Goal: Book appointment/travel/reservation

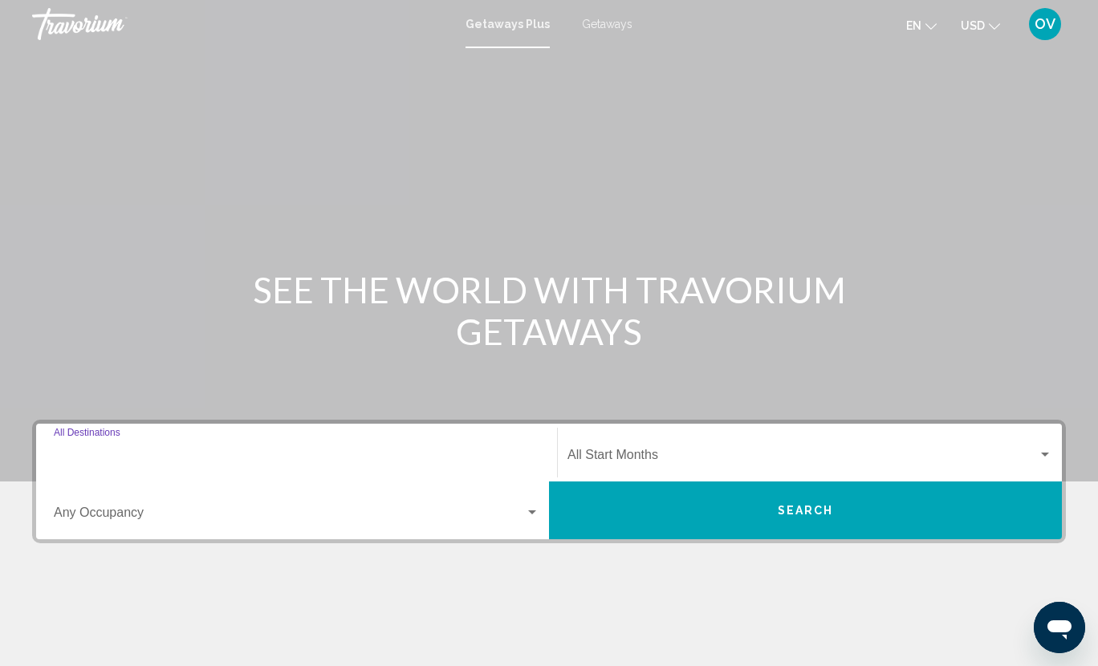
click at [392, 451] on input "Destination All Destinations" at bounding box center [296, 458] width 485 height 14
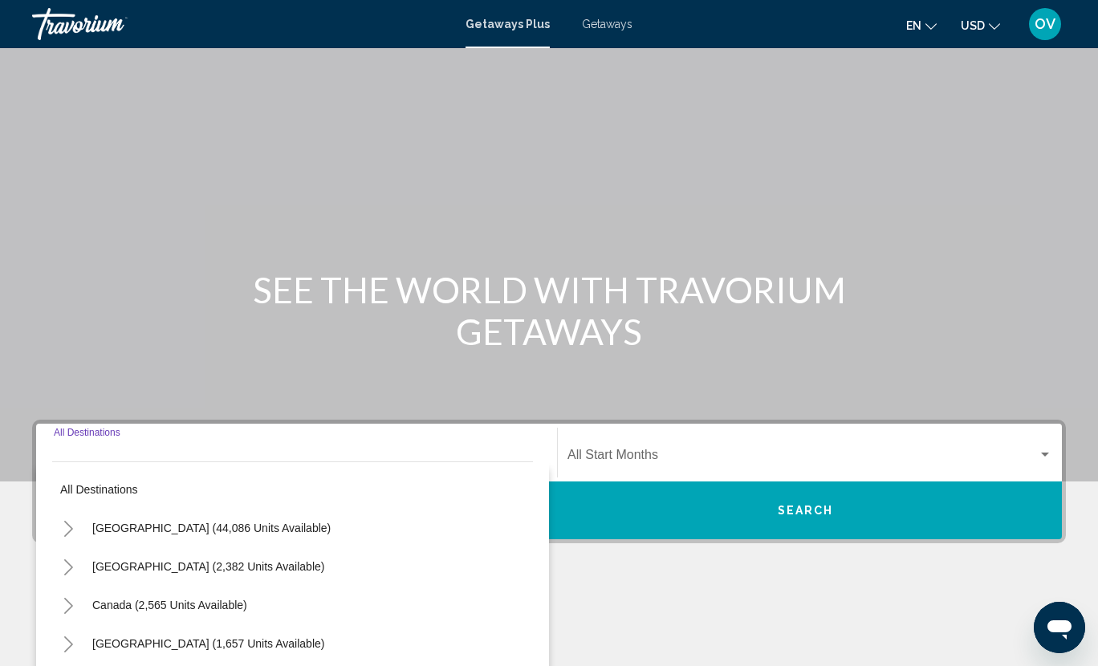
scroll to position [234, 0]
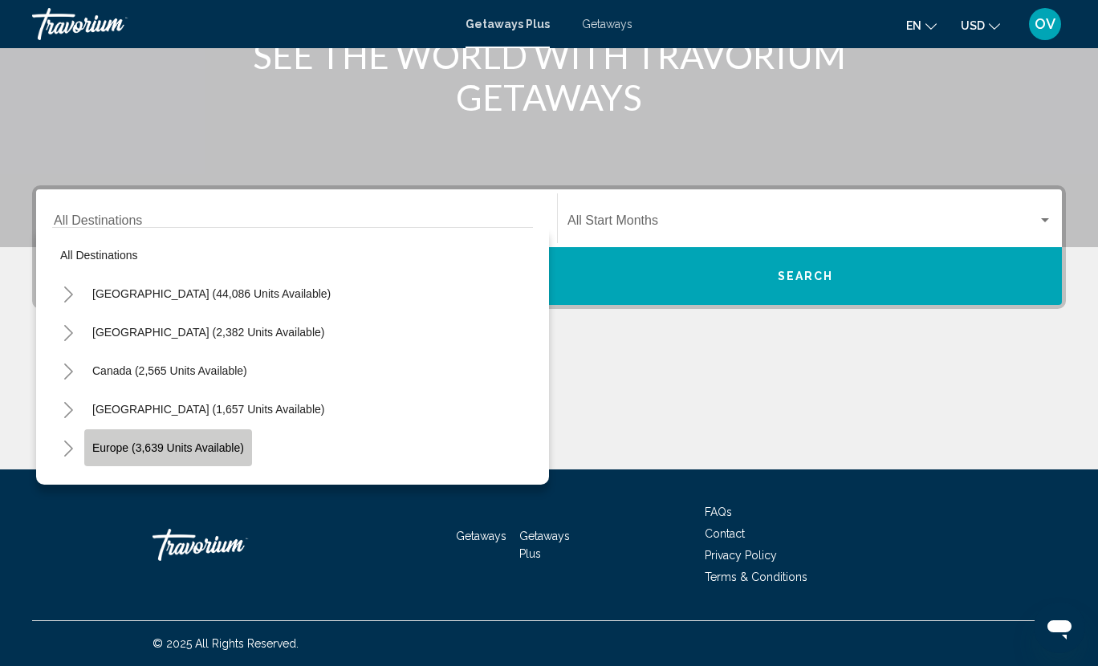
click at [182, 453] on span "Europe (3,639 units available)" at bounding box center [168, 447] width 152 height 13
type input "**********"
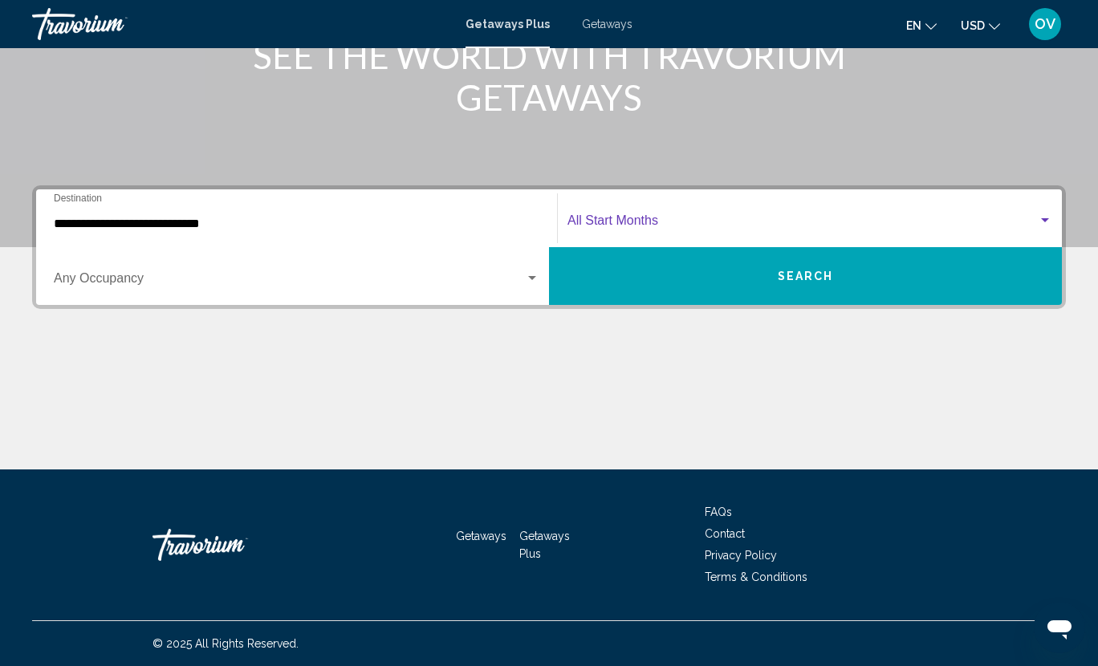
click at [631, 221] on span "Search widget" at bounding box center [802, 224] width 470 height 14
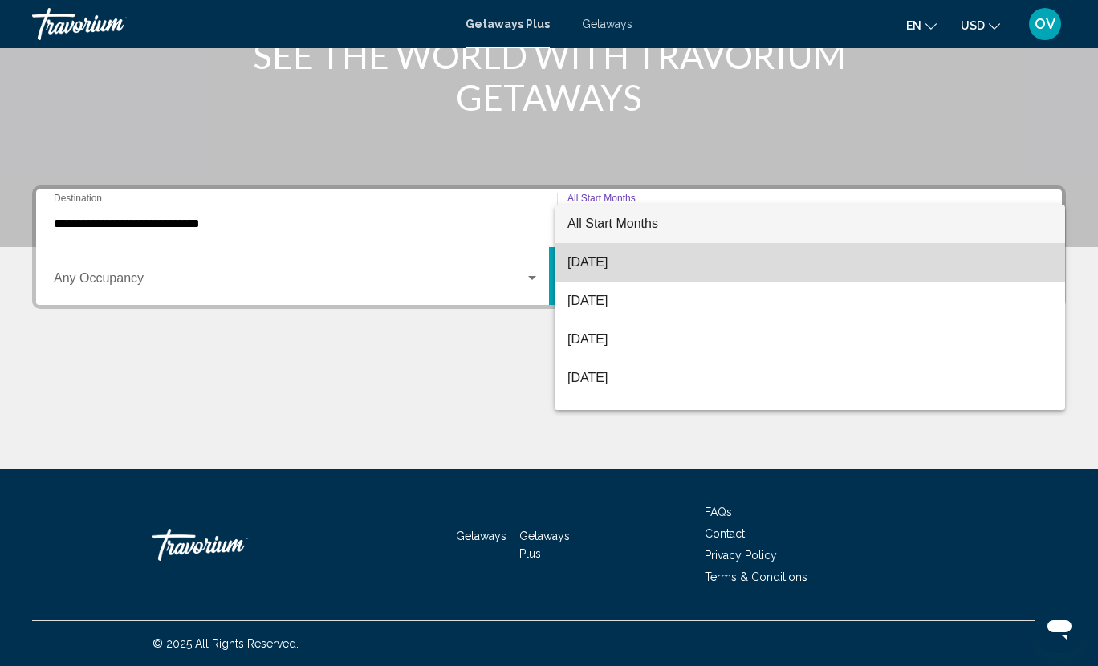
click at [613, 259] on span "[DATE]" at bounding box center [809, 262] width 485 height 39
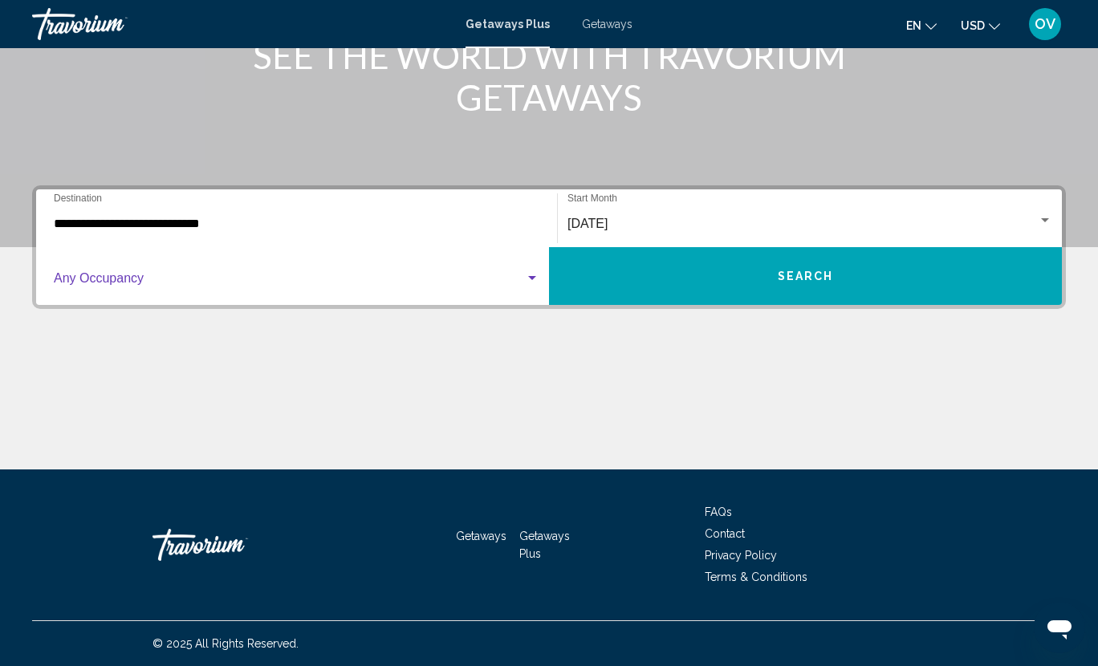
click at [530, 278] on div "Search widget" at bounding box center [532, 278] width 8 height 4
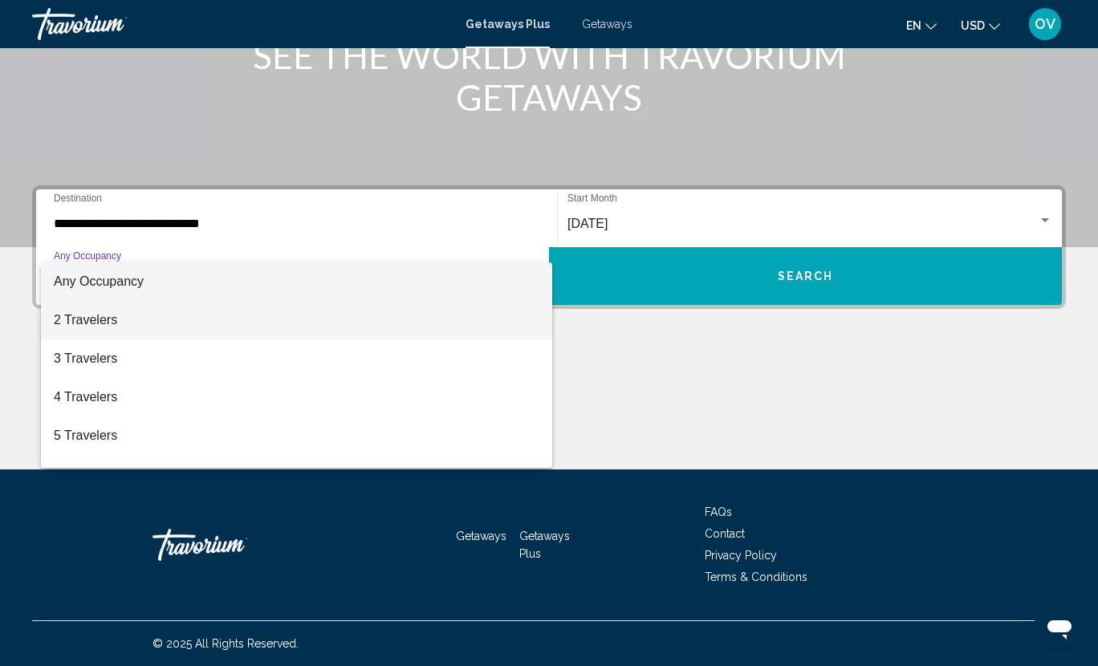
click at [344, 327] on span "2 Travelers" at bounding box center [296, 320] width 485 height 39
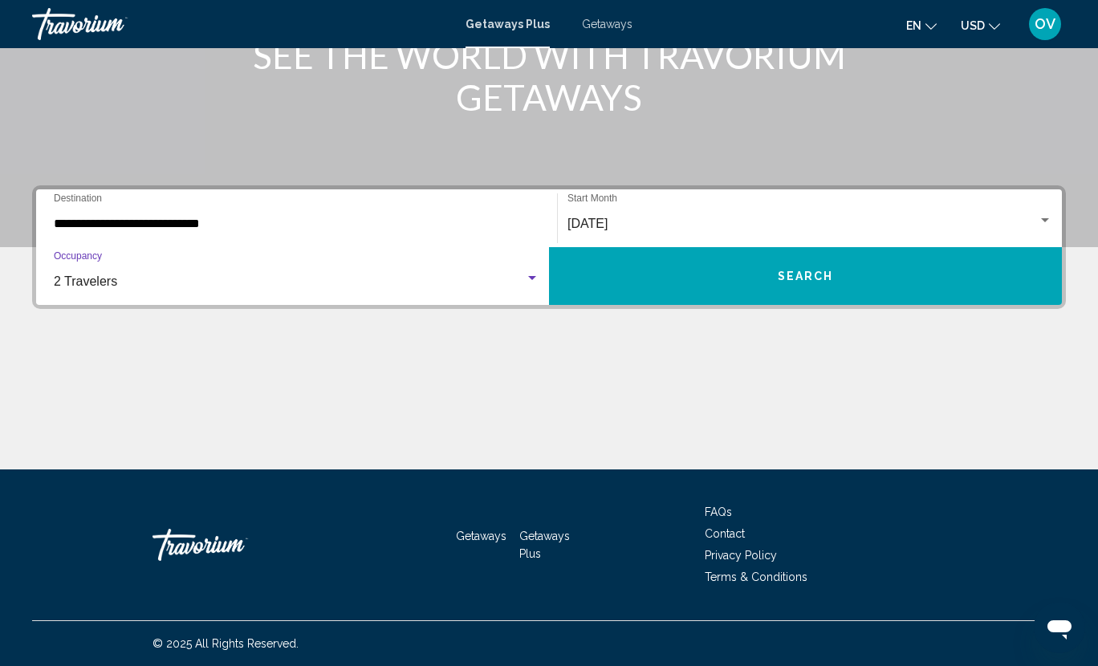
click at [767, 285] on button "Search" at bounding box center [805, 276] width 513 height 58
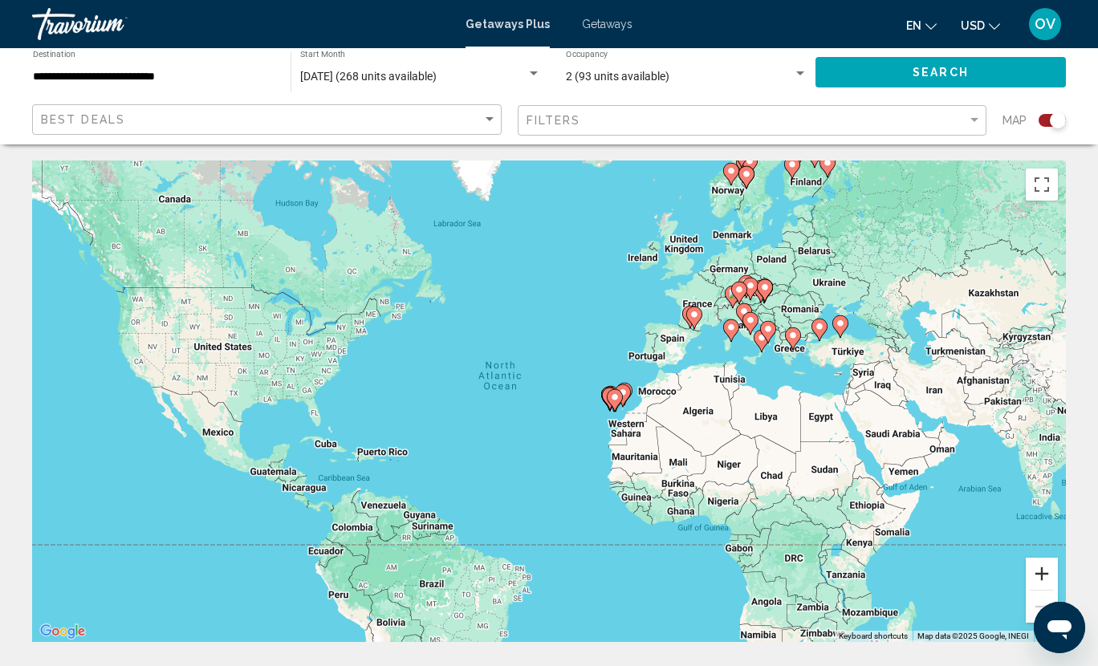
click at [1035, 573] on button "Zoom in" at bounding box center [1041, 574] width 32 height 32
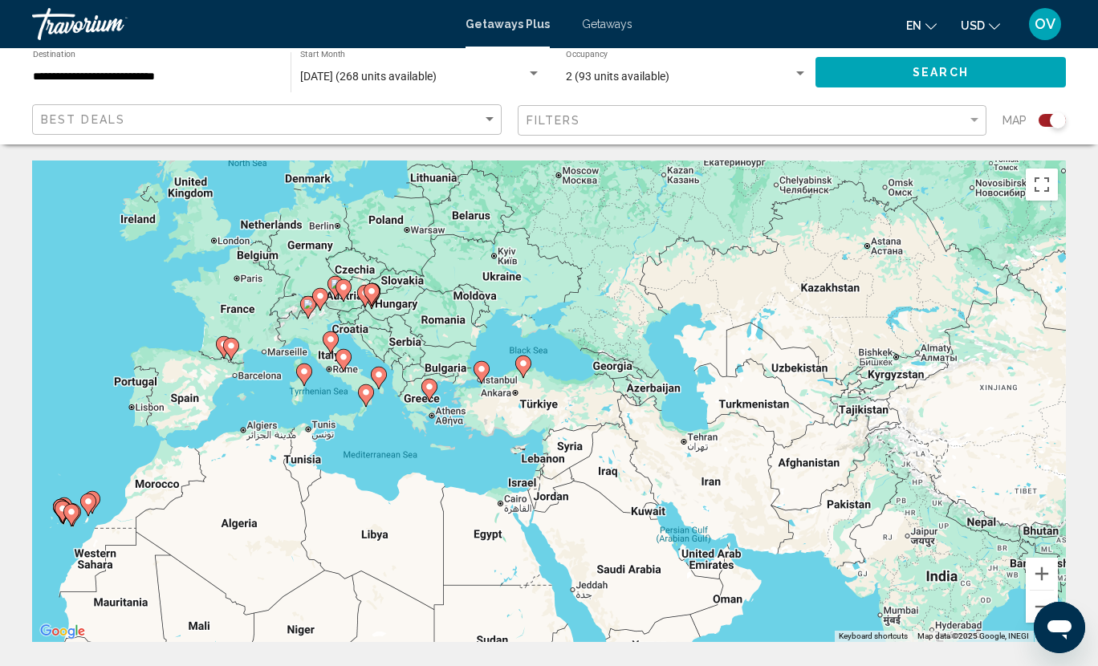
drag, startPoint x: 961, startPoint y: 364, endPoint x: 323, endPoint y: 464, distance: 646.4
click at [323, 464] on div "To activate drag with keyboard, press Alt + Enter. Once in keyboard drag state,…" at bounding box center [549, 400] width 1034 height 481
click at [1039, 584] on button "Zoom in" at bounding box center [1041, 574] width 32 height 32
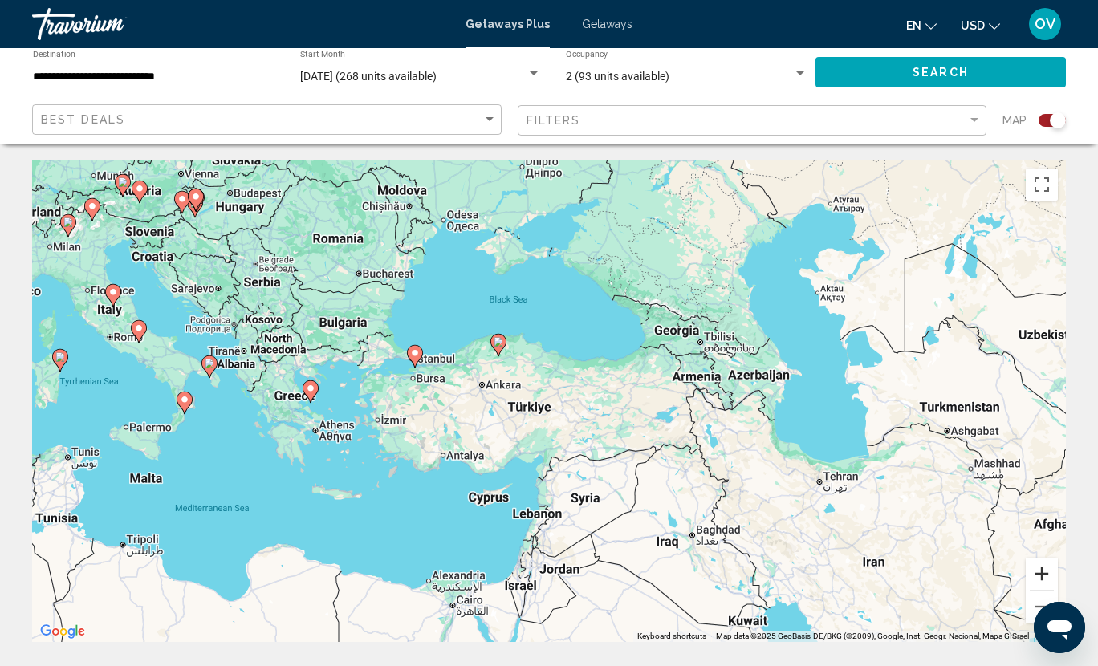
click at [1039, 584] on button "Zoom in" at bounding box center [1041, 574] width 32 height 32
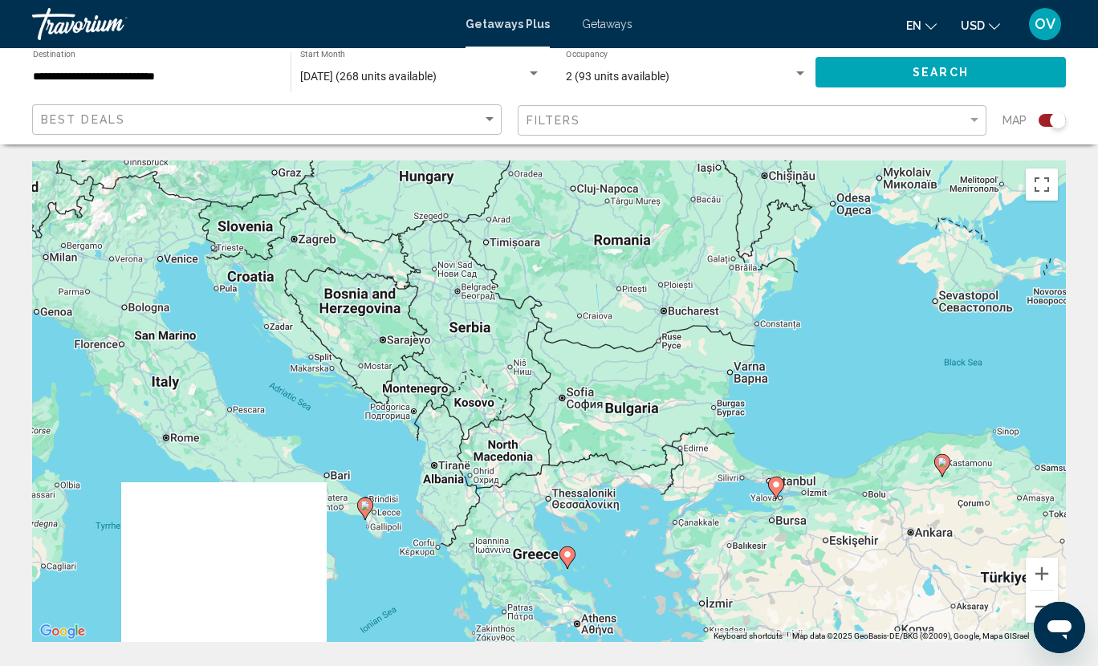
drag, startPoint x: 156, startPoint y: 289, endPoint x: 656, endPoint y: 453, distance: 526.3
click at [656, 453] on div "To activate drag with keyboard, press Alt + Enter. Once in keyboard drag state,…" at bounding box center [549, 400] width 1034 height 481
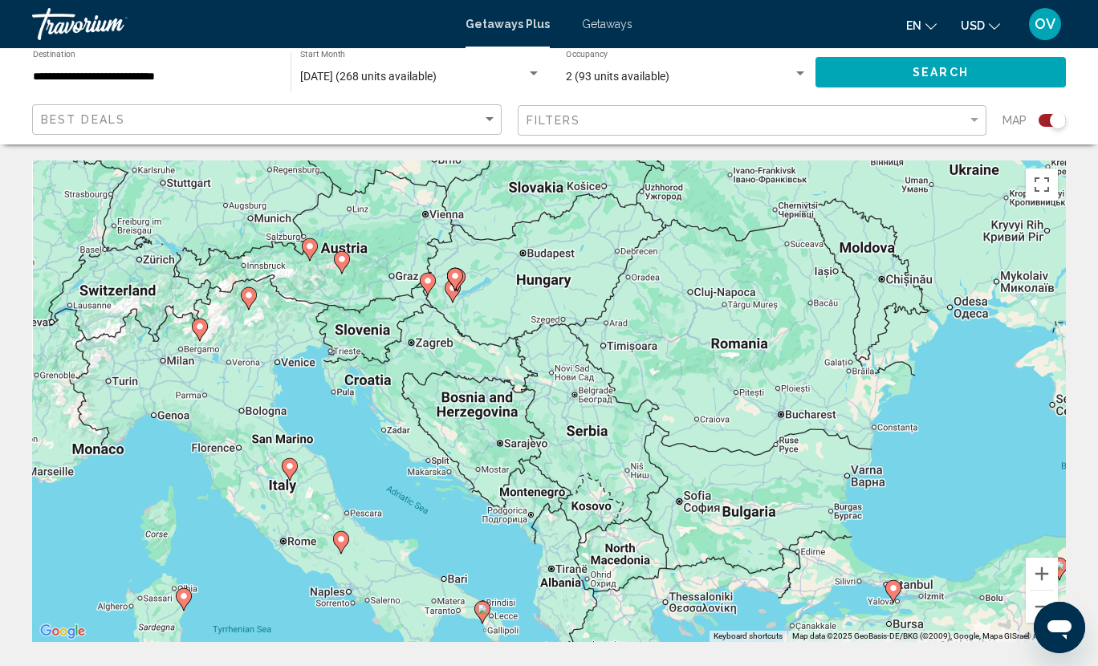
drag, startPoint x: 173, startPoint y: 277, endPoint x: 319, endPoint y: 430, distance: 212.3
click at [319, 430] on div "To activate drag with keyboard, press Alt + Enter. Once in keyboard drag state,…" at bounding box center [549, 400] width 1034 height 481
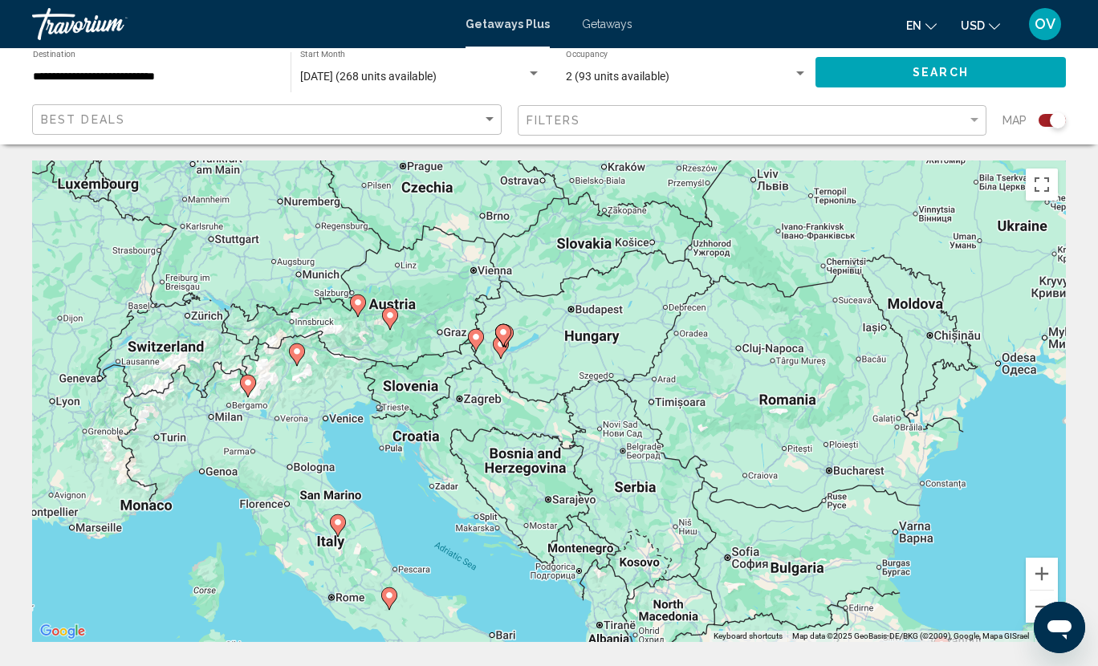
drag, startPoint x: 301, startPoint y: 383, endPoint x: 335, endPoint y: 392, distance: 35.6
click at [335, 392] on div "To activate drag with keyboard, press Alt + Enter. Once in keyboard drag state,…" at bounding box center [549, 400] width 1034 height 481
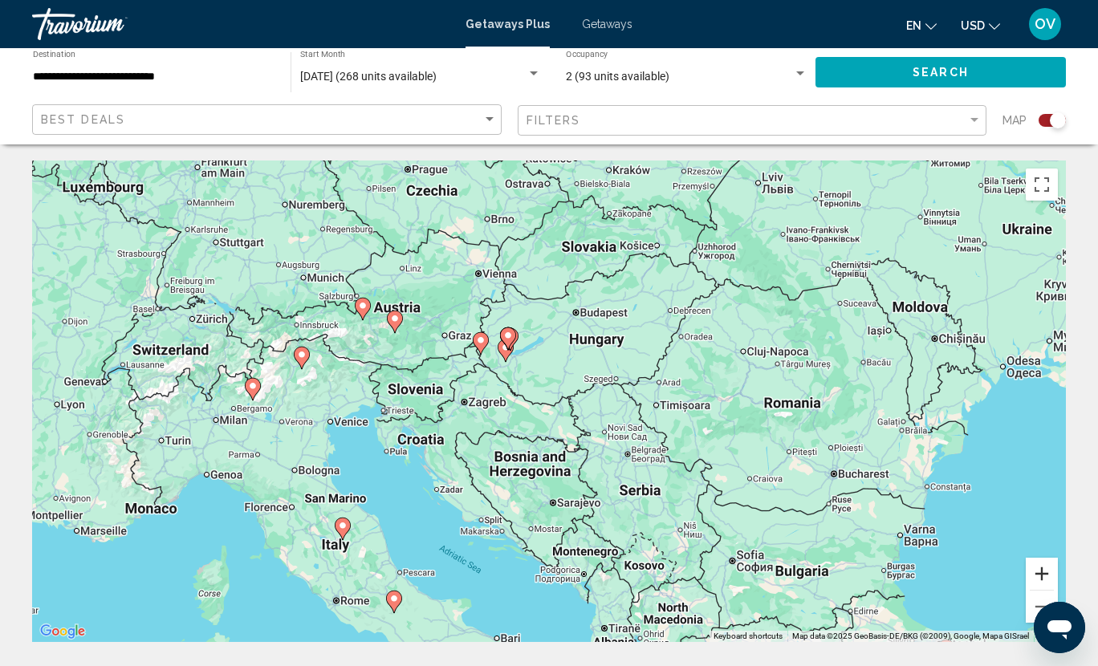
click at [1037, 568] on button "Zoom in" at bounding box center [1041, 574] width 32 height 32
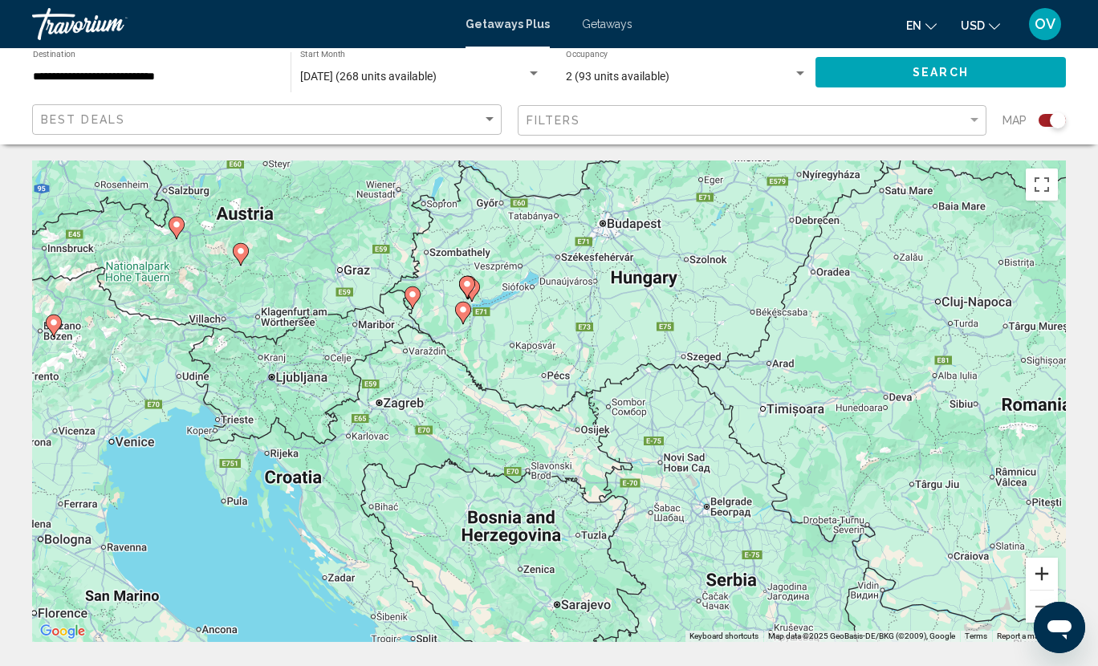
click at [1045, 571] on button "Zoom in" at bounding box center [1041, 574] width 32 height 32
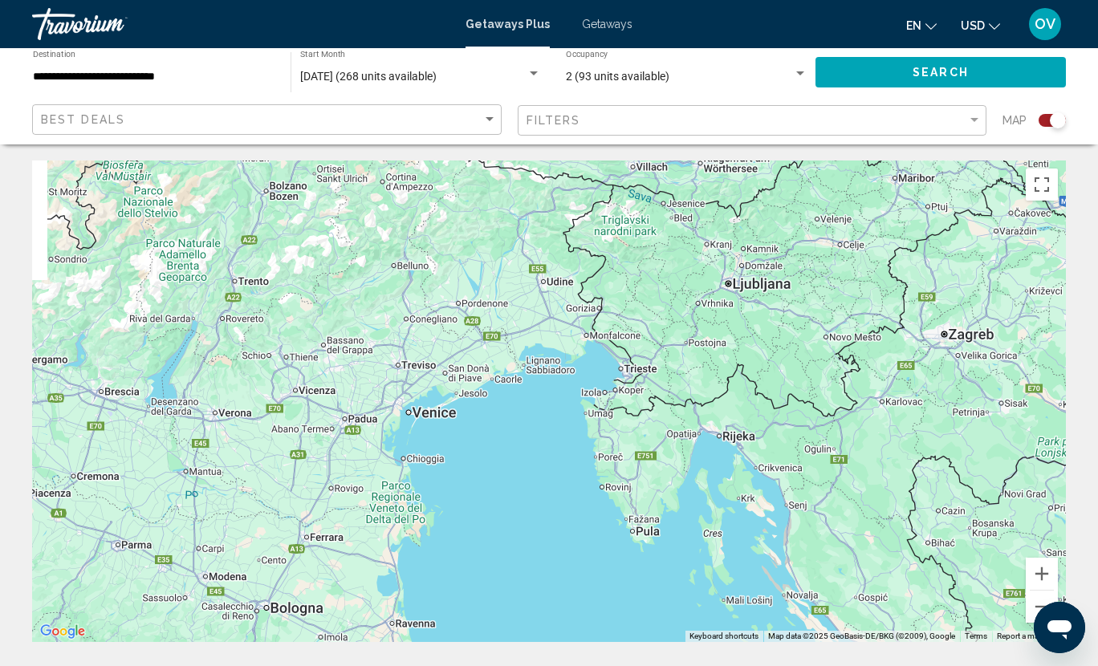
drag, startPoint x: 276, startPoint y: 428, endPoint x: 1022, endPoint y: 359, distance: 749.5
click at [1022, 359] on div "To activate drag with keyboard, press Alt + Enter. Once in keyboard drag state,…" at bounding box center [549, 400] width 1034 height 481
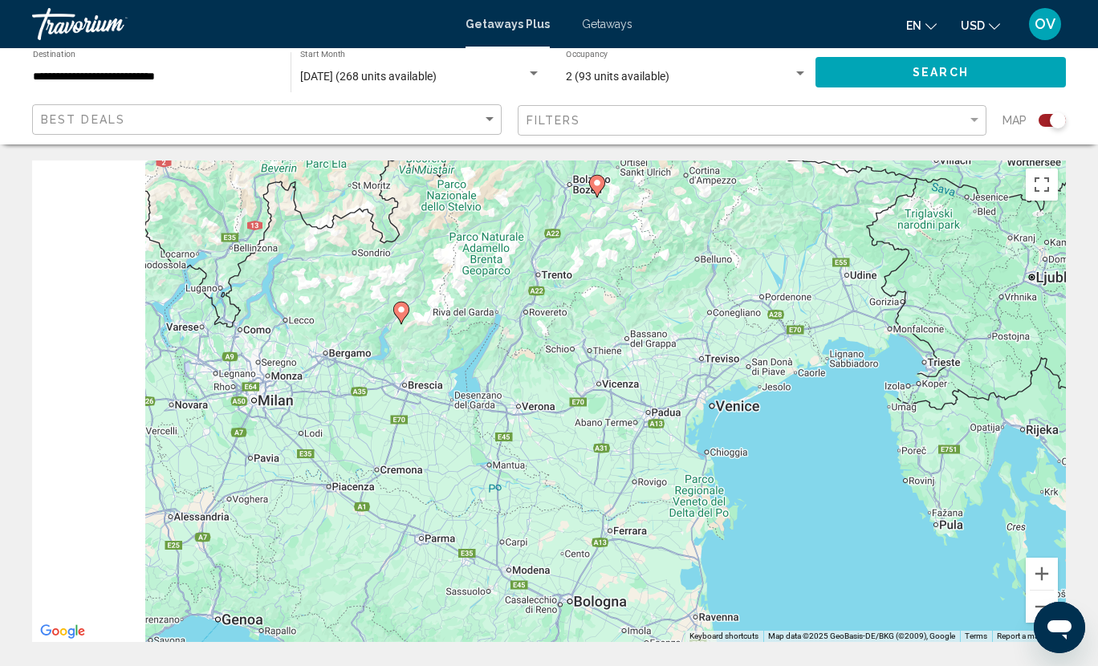
drag, startPoint x: 164, startPoint y: 376, endPoint x: 473, endPoint y: 368, distance: 309.0
click at [473, 368] on div "To activate drag with keyboard, press Alt + Enter. Once in keyboard drag state,…" at bounding box center [549, 400] width 1034 height 481
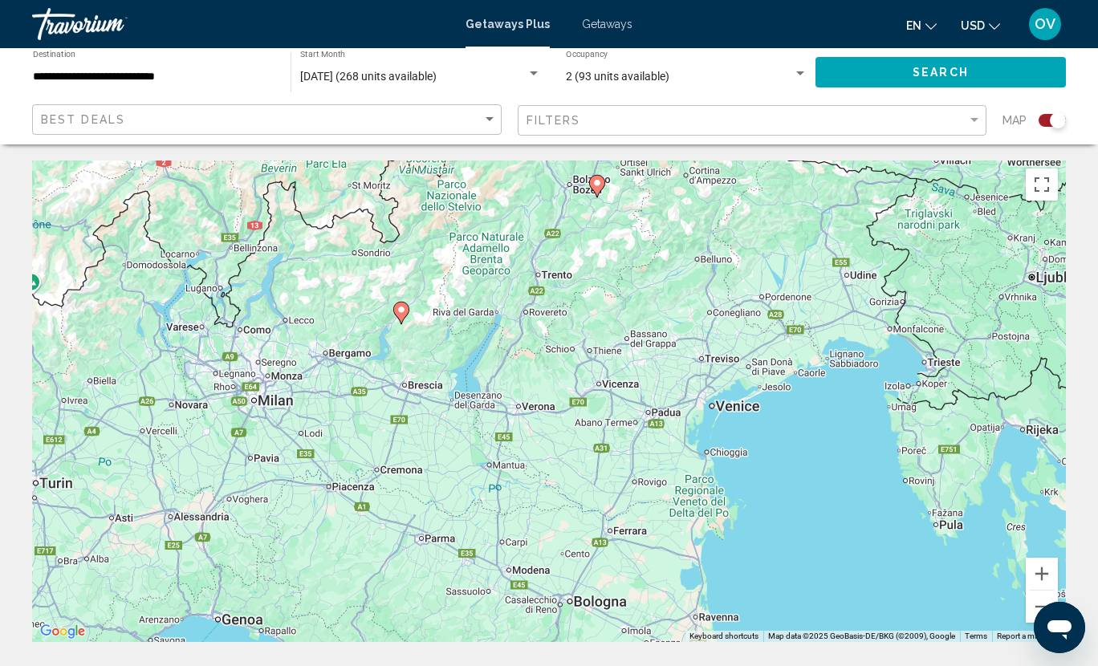
click at [272, 302] on div "To activate drag with keyboard, press Alt + Enter. Once in keyboard drag state,…" at bounding box center [549, 400] width 1034 height 481
click at [269, 296] on div "To activate drag with keyboard, press Alt + Enter. Once in keyboard drag state,…" at bounding box center [549, 400] width 1034 height 481
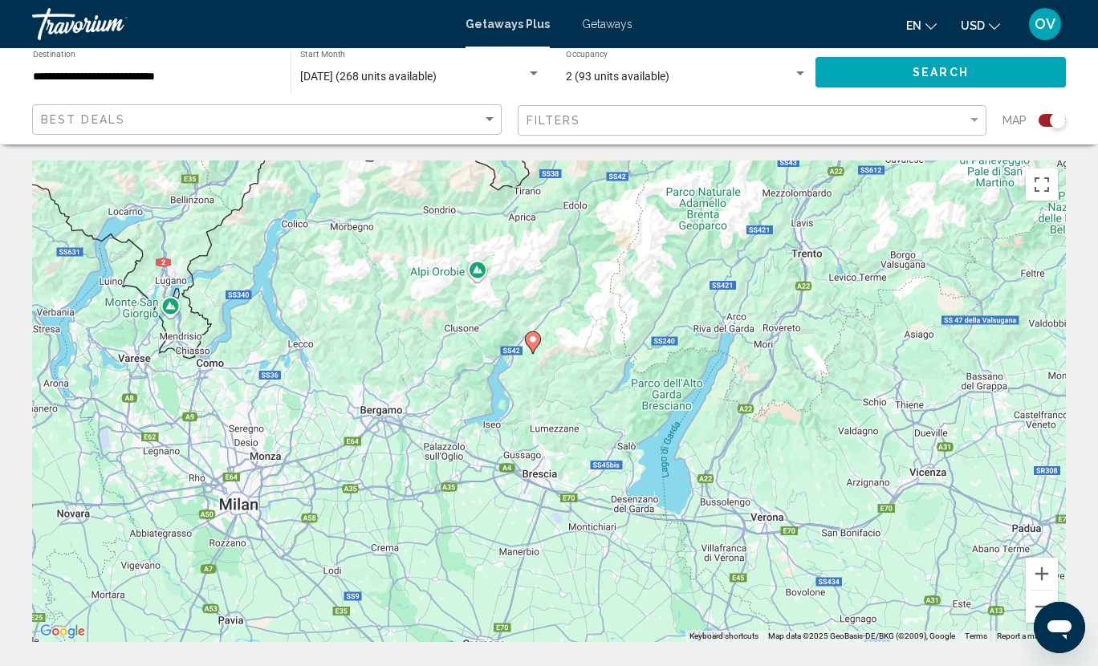
click at [242, 291] on div "To activate drag with keyboard, press Alt + Enter. Once in keyboard drag state,…" at bounding box center [549, 400] width 1034 height 481
click at [258, 288] on div "To activate drag with keyboard, press Alt + Enter. Once in keyboard drag state,…" at bounding box center [549, 400] width 1034 height 481
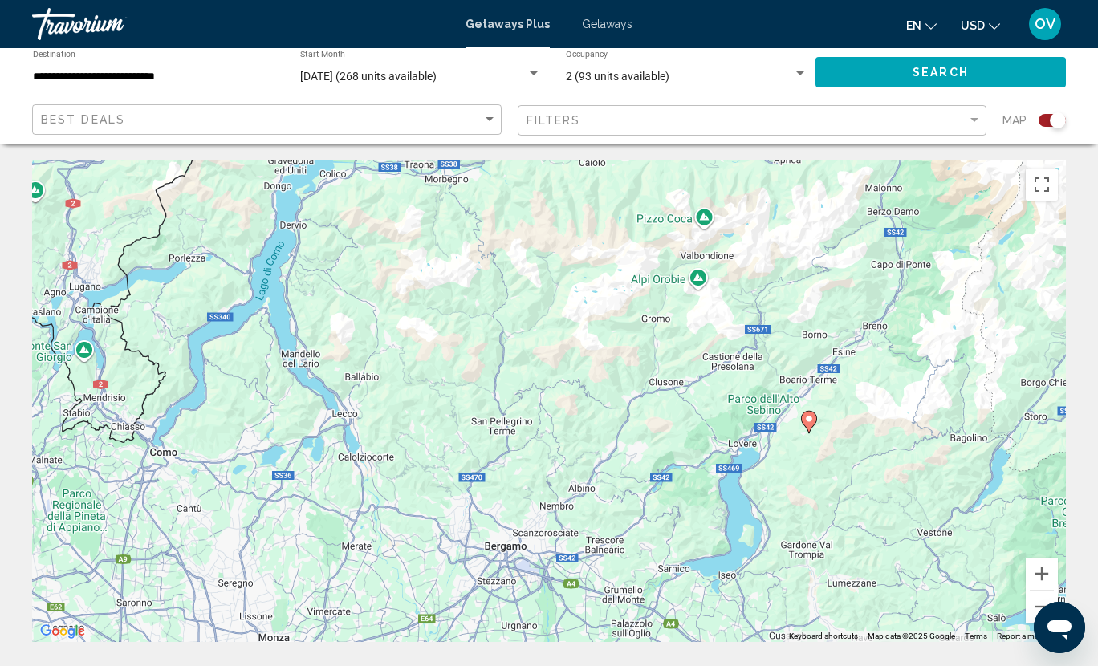
drag, startPoint x: 267, startPoint y: 273, endPoint x: 268, endPoint y: 294, distance: 20.9
click at [268, 294] on div "To activate drag with keyboard, press Alt + Enter. Once in keyboard drag state,…" at bounding box center [549, 400] width 1034 height 481
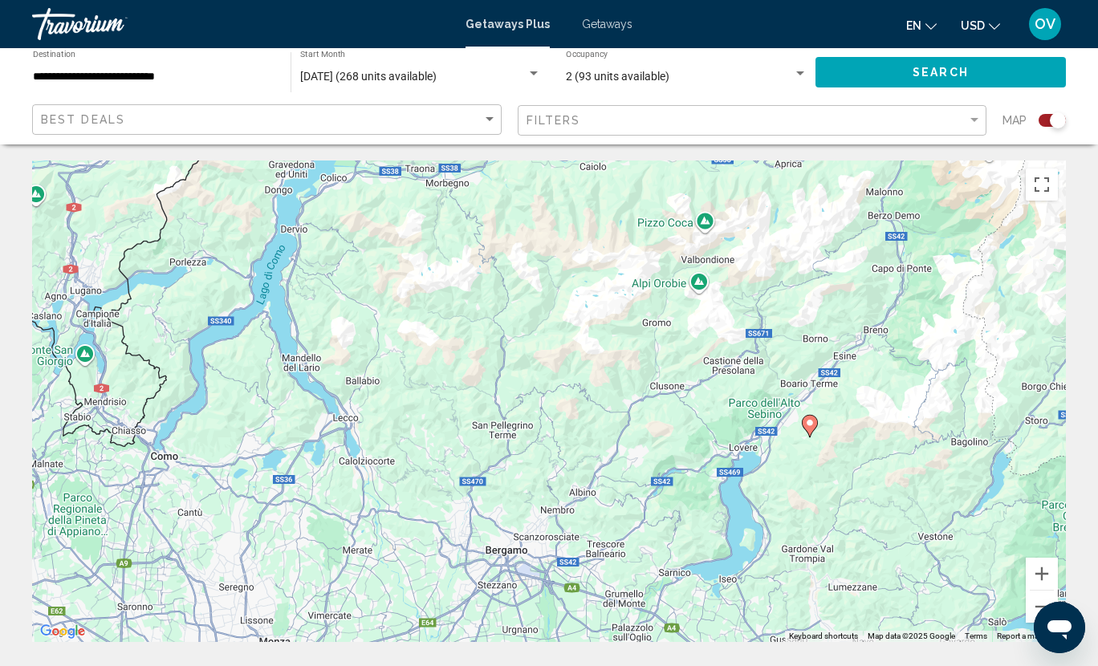
click at [516, 331] on div "To activate drag with keyboard, press Alt + Enter. Once in keyboard drag state,…" at bounding box center [549, 400] width 1034 height 481
click at [1032, 605] on button "Zoom out" at bounding box center [1041, 607] width 32 height 32
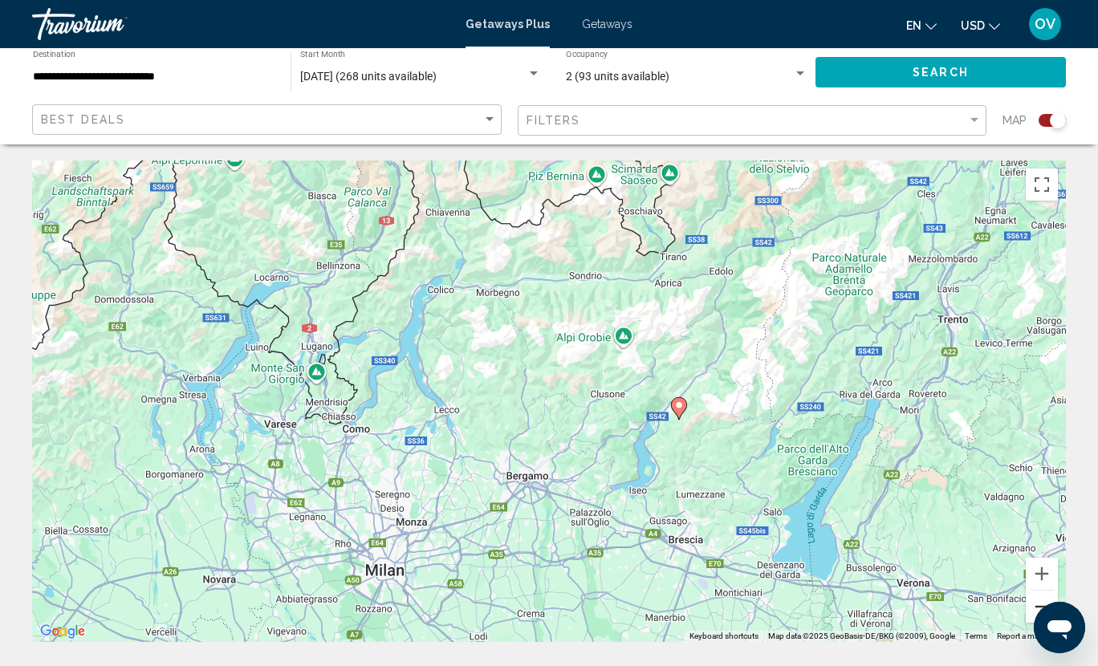
click at [1032, 605] on button "Zoom out" at bounding box center [1041, 607] width 32 height 32
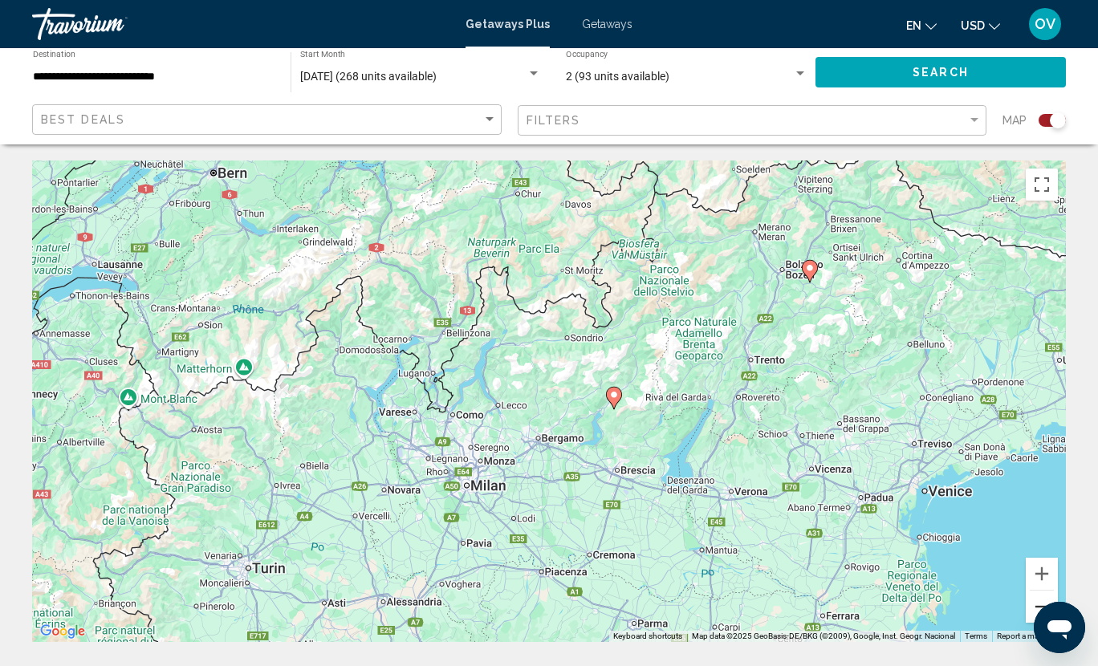
click at [1032, 605] on button "Zoom out" at bounding box center [1041, 607] width 32 height 32
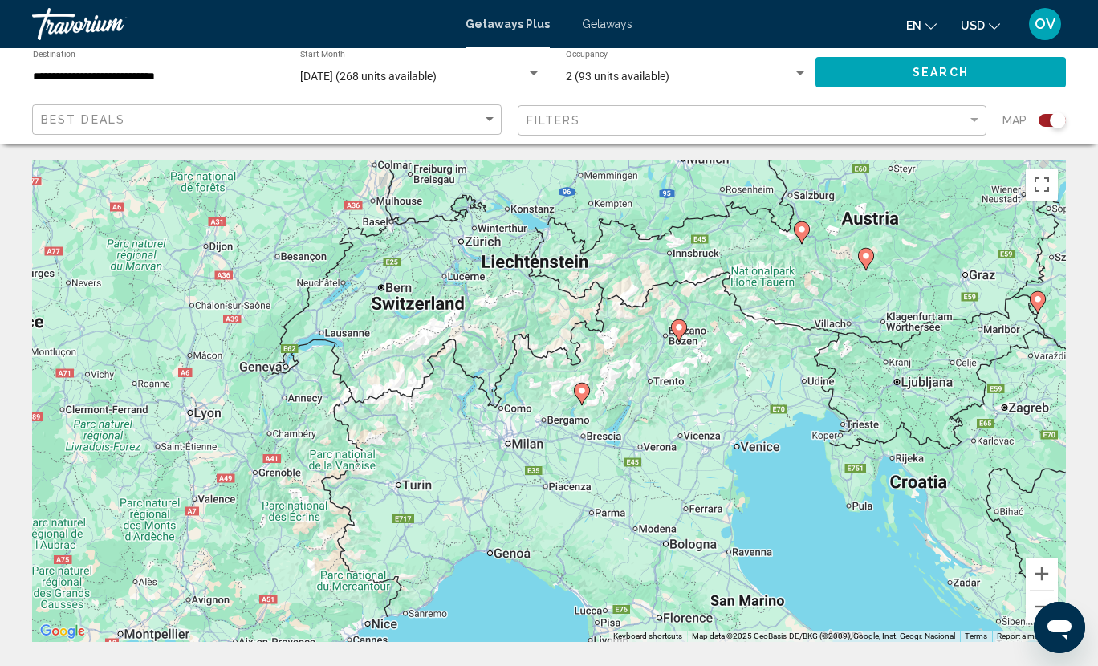
click at [587, 392] on icon "Main content" at bounding box center [582, 394] width 14 height 21
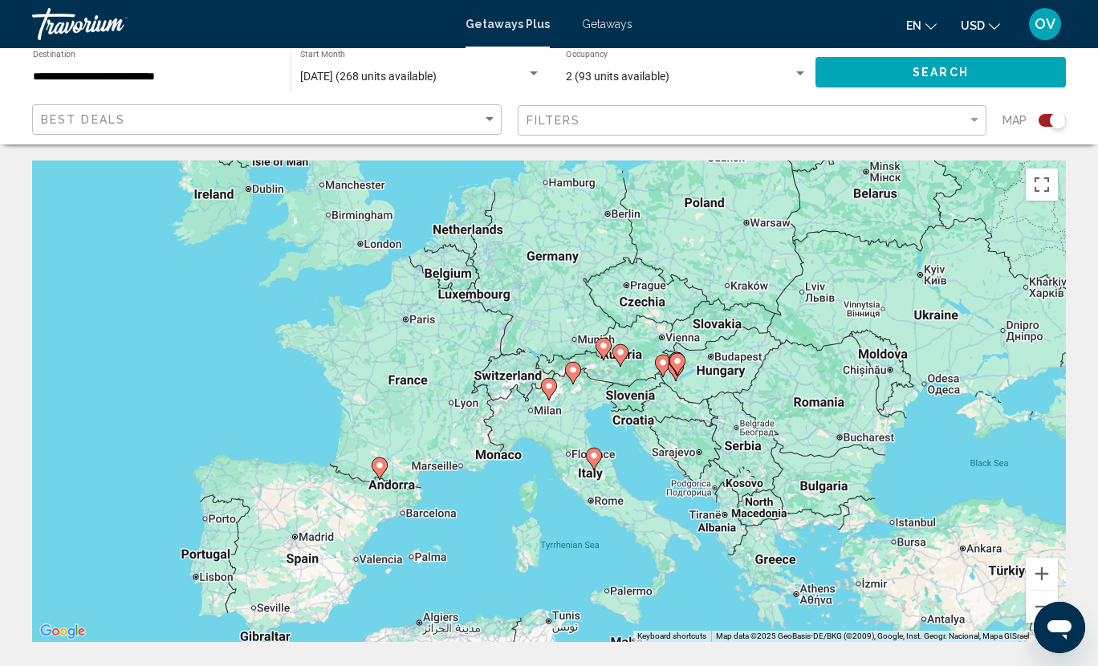
click at [594, 460] on image "Main content" at bounding box center [594, 456] width 10 height 10
type input "**********"
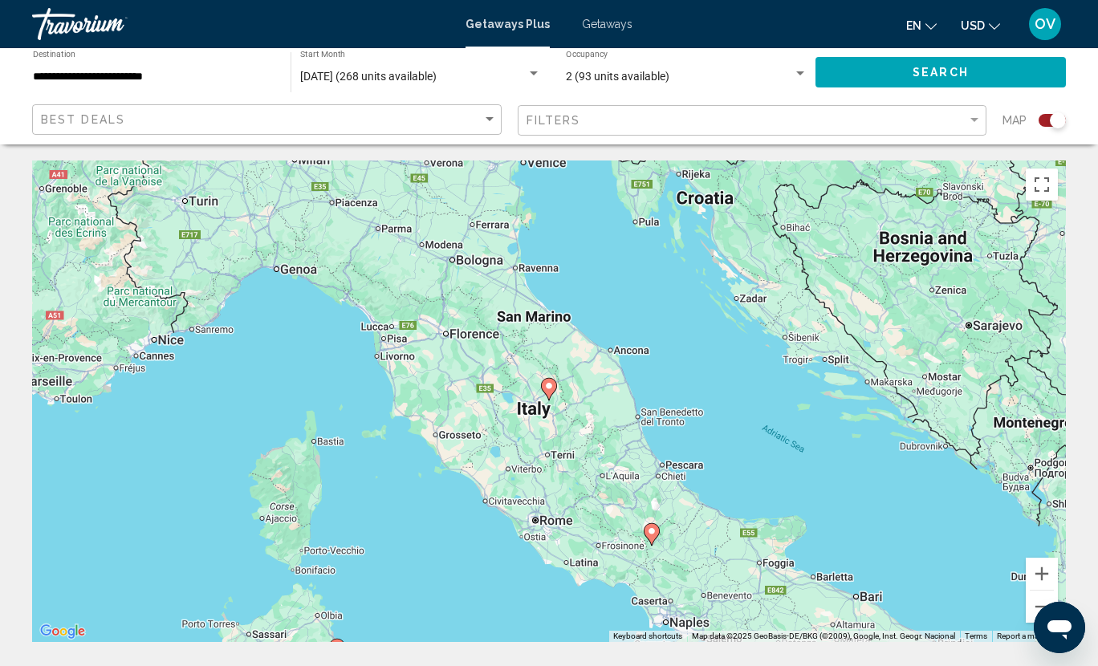
click at [550, 392] on icon "Main content" at bounding box center [549, 389] width 14 height 21
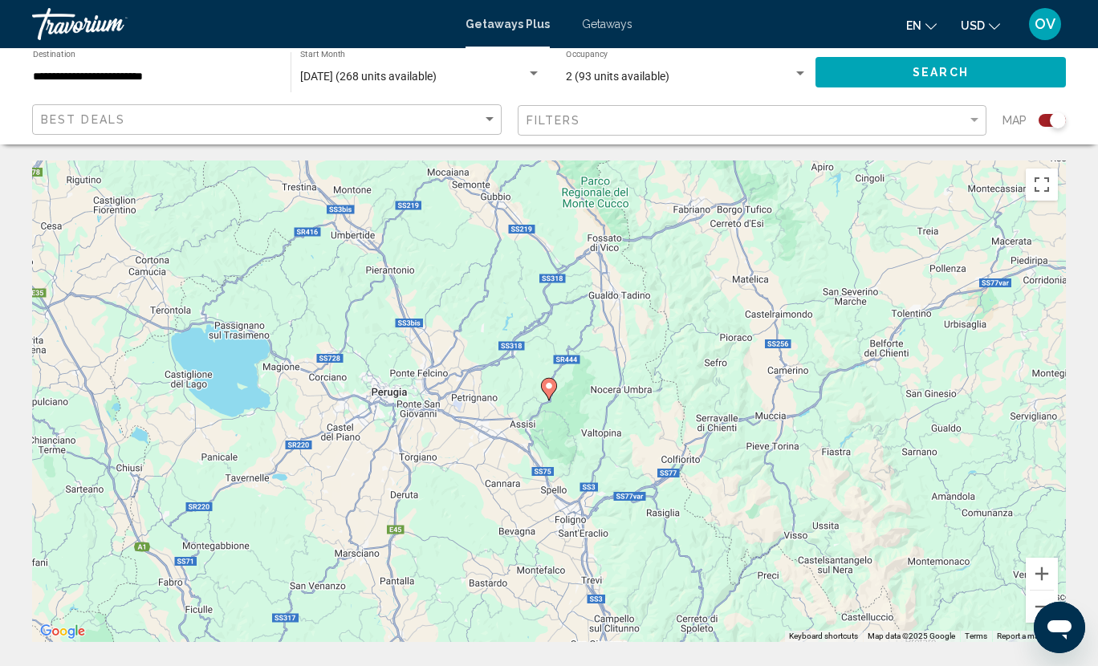
click at [548, 384] on image "Main content" at bounding box center [549, 386] width 10 height 10
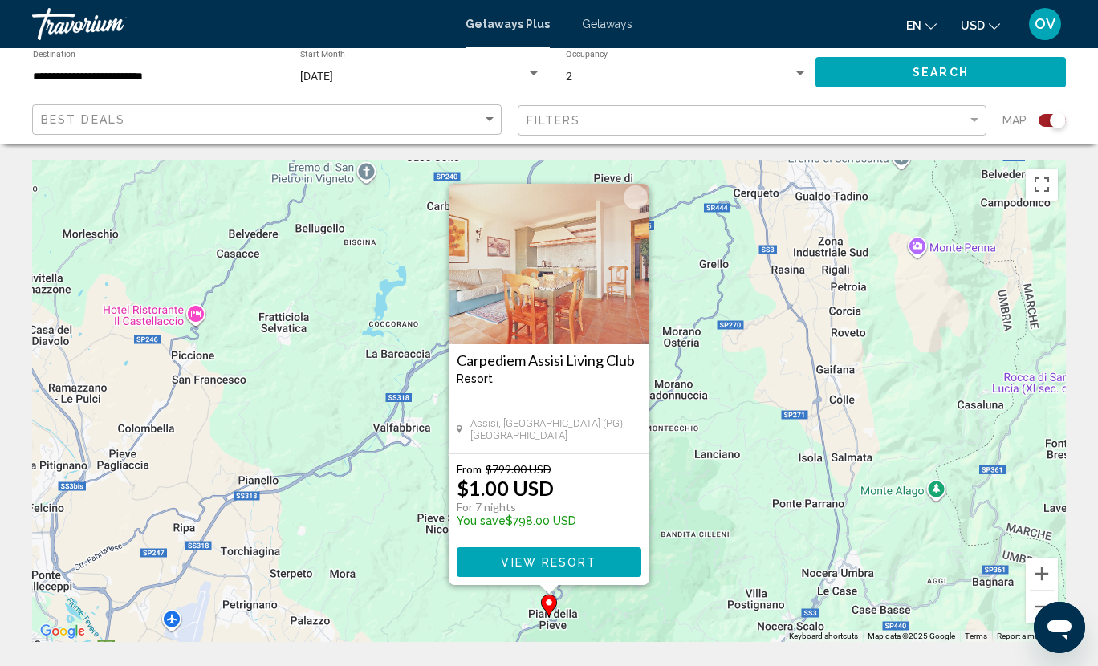
click at [759, 332] on div "To activate drag with keyboard, press Alt + Enter. Once in keyboard drag state,…" at bounding box center [549, 400] width 1034 height 481
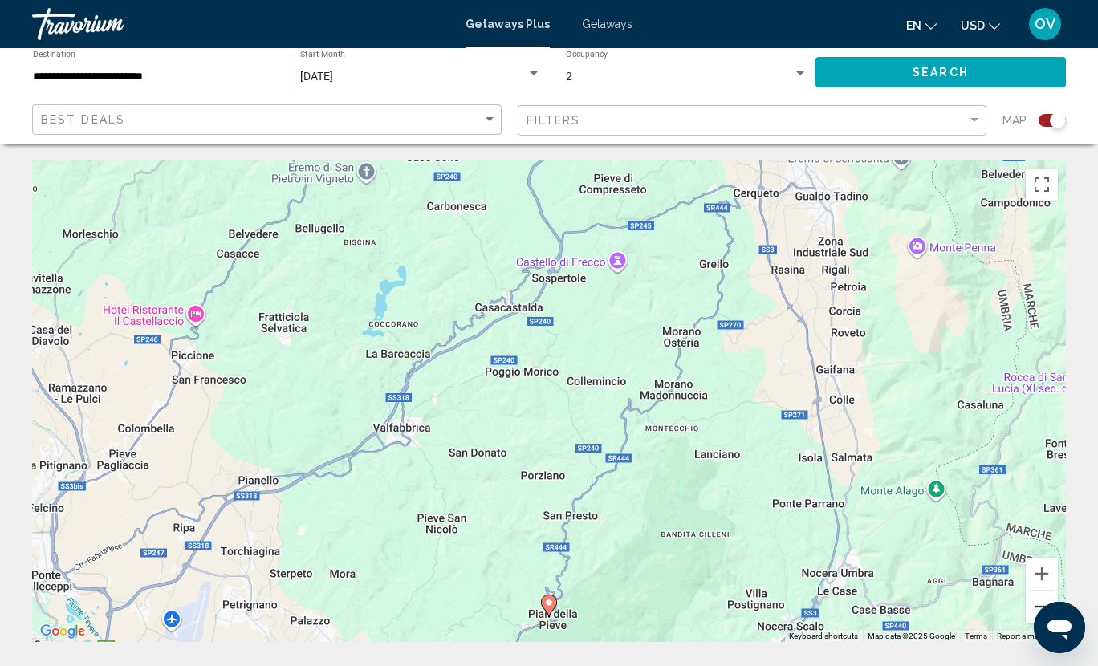
click at [1034, 609] on button "Zoom out" at bounding box center [1041, 607] width 32 height 32
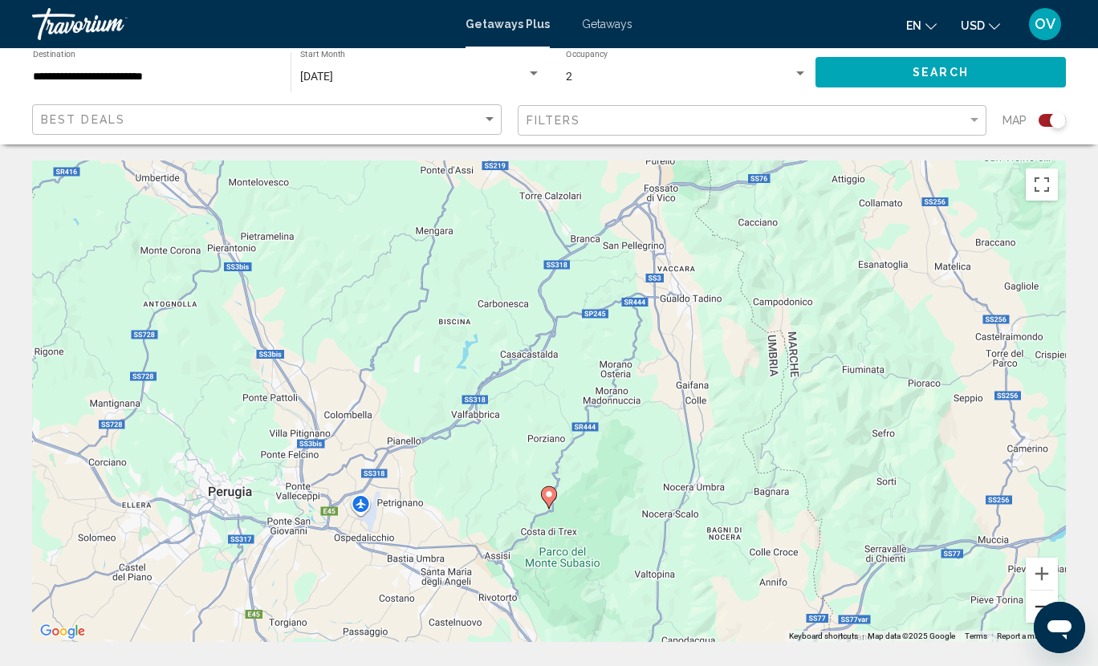
click at [1034, 609] on button "Zoom out" at bounding box center [1041, 607] width 32 height 32
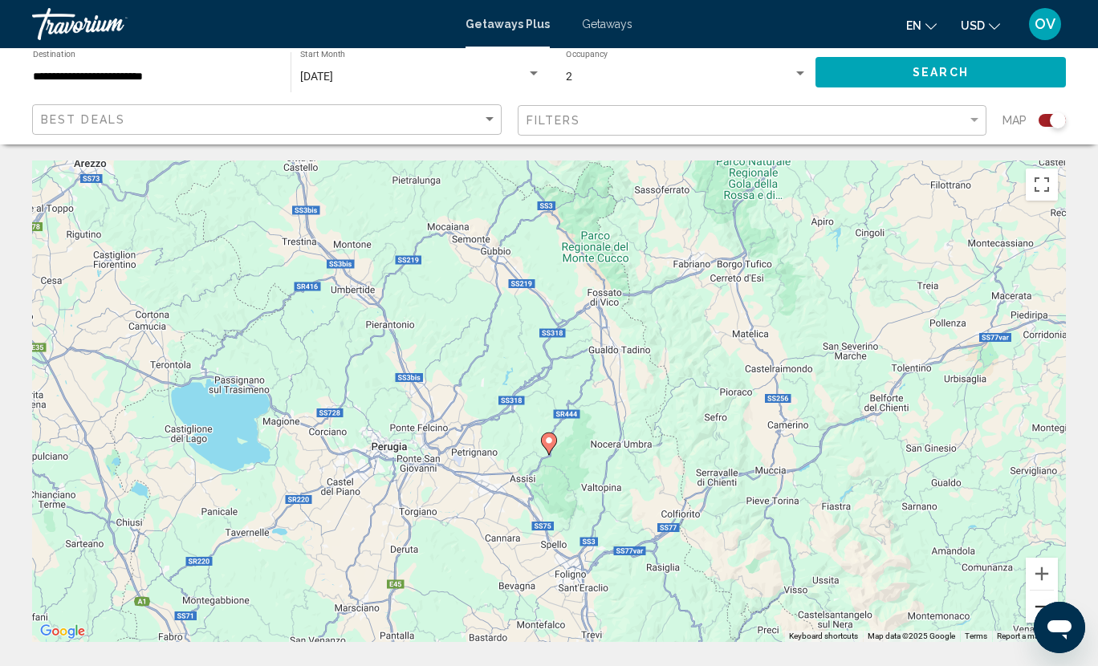
click at [1034, 609] on button "Zoom out" at bounding box center [1041, 607] width 32 height 32
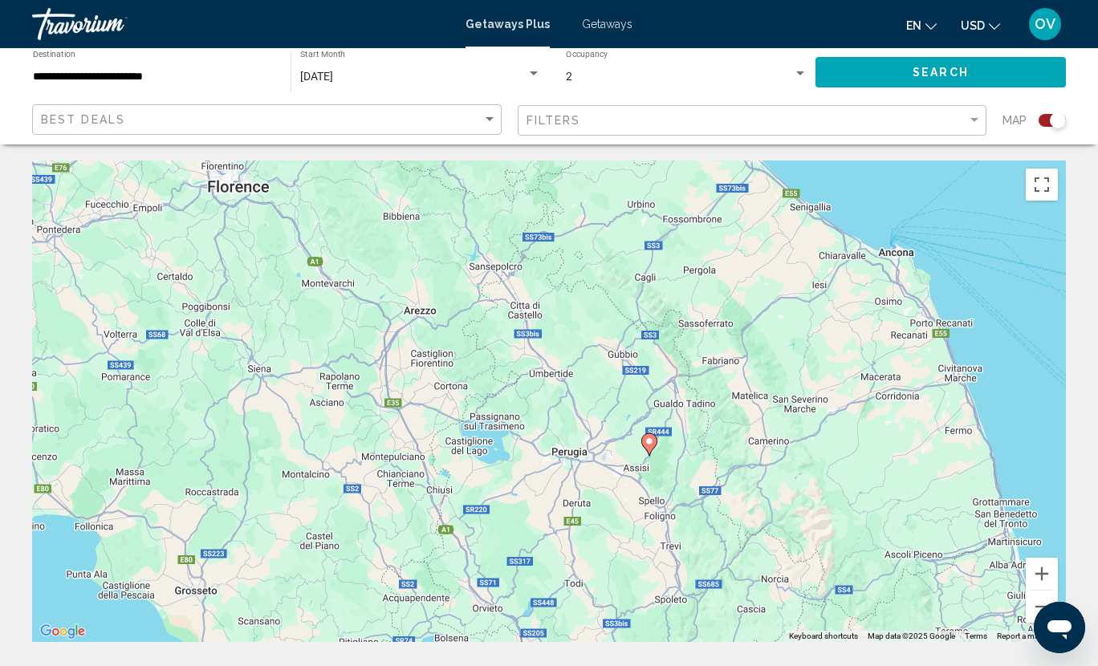
drag, startPoint x: 411, startPoint y: 331, endPoint x: 577, endPoint y: 379, distance: 172.9
click at [577, 379] on div "To activate drag with keyboard, press Alt + Enter. Once in keyboard drag state,…" at bounding box center [549, 400] width 1034 height 481
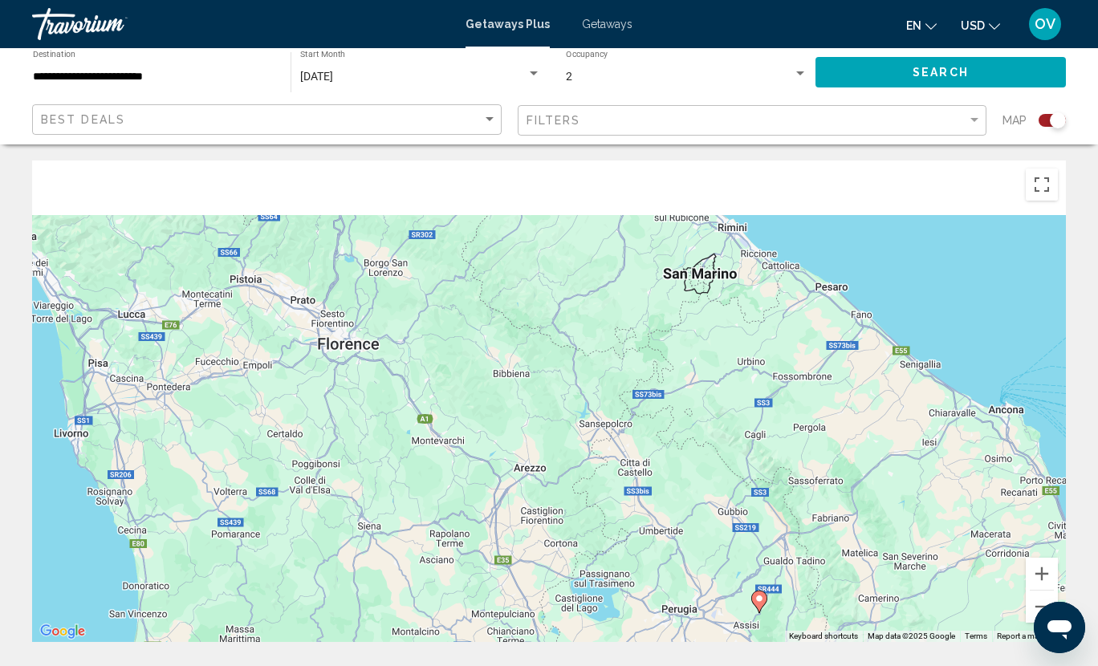
drag, startPoint x: 507, startPoint y: 305, endPoint x: 539, endPoint y: 438, distance: 137.0
click at [539, 438] on div "To activate drag with keyboard, press Alt + Enter. Once in keyboard drag state,…" at bounding box center [549, 400] width 1034 height 481
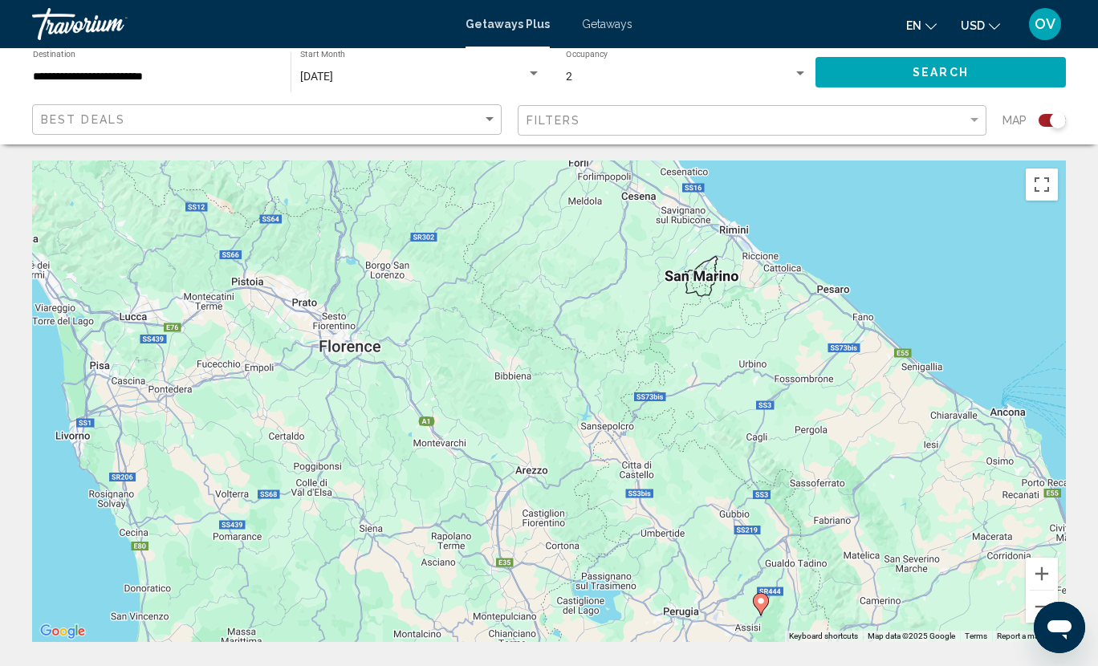
click at [1023, 601] on div "To activate drag with keyboard, press Alt + Enter. Once in keyboard drag state,…" at bounding box center [549, 400] width 1034 height 481
click at [1034, 606] on button "Zoom out" at bounding box center [1041, 607] width 32 height 32
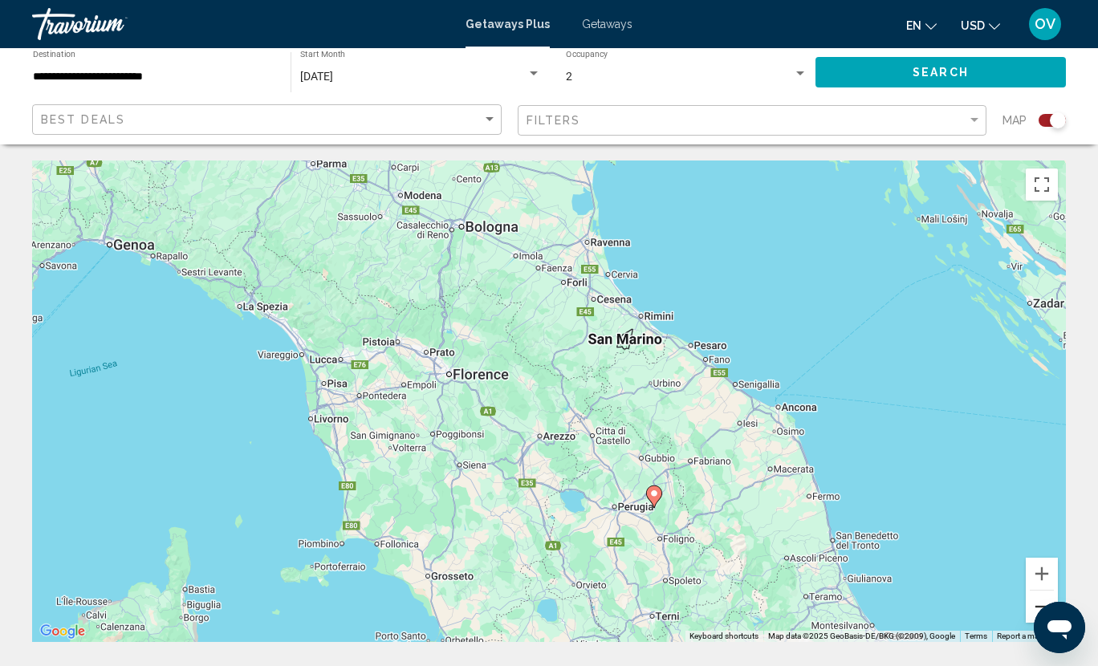
click at [1034, 606] on button "Zoom out" at bounding box center [1041, 607] width 32 height 32
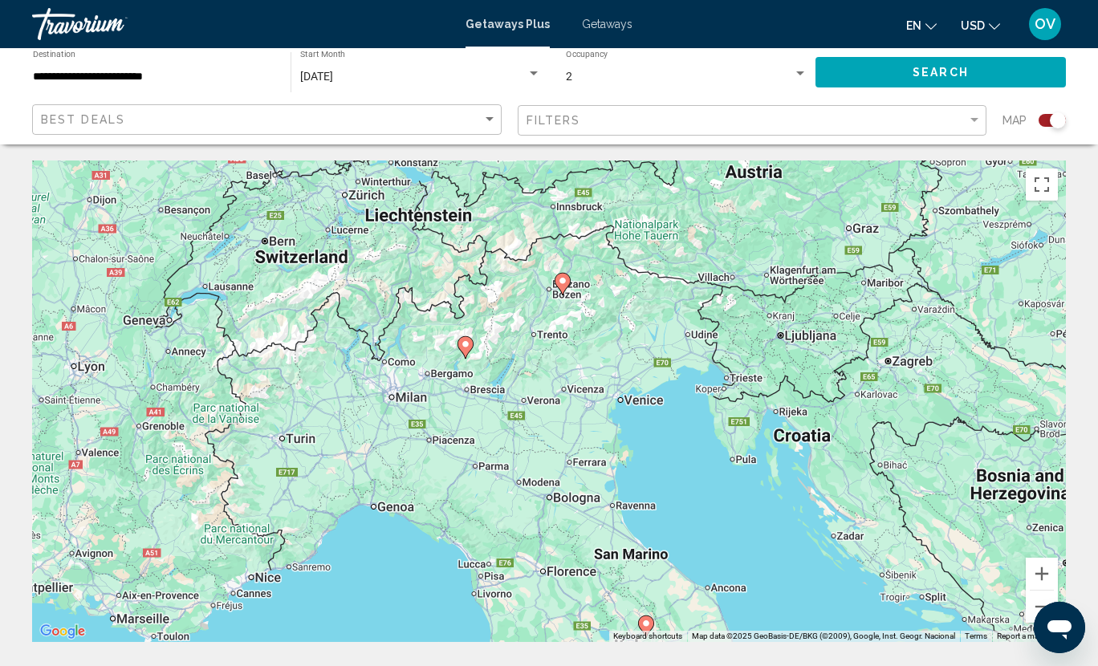
drag, startPoint x: 437, startPoint y: 272, endPoint x: 482, endPoint y: 458, distance: 191.5
click at [482, 458] on div "To activate drag with keyboard, press Alt + Enter. Once in keyboard drag state,…" at bounding box center [549, 400] width 1034 height 481
click at [564, 285] on image "Main content" at bounding box center [563, 281] width 10 height 10
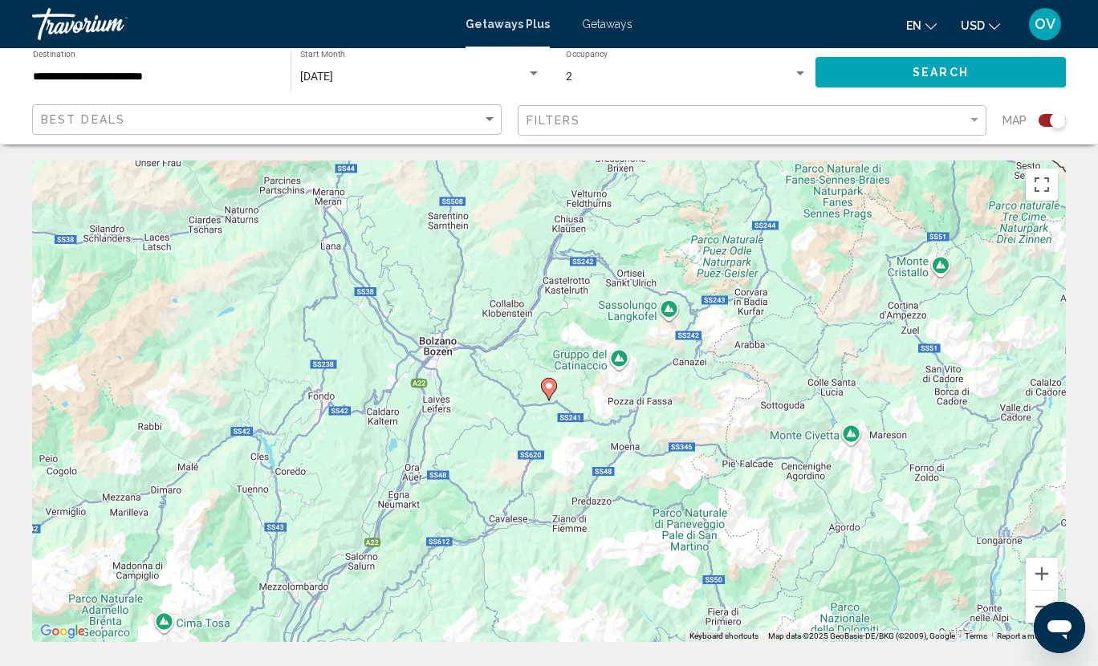
click at [550, 388] on image "Main content" at bounding box center [549, 386] width 10 height 10
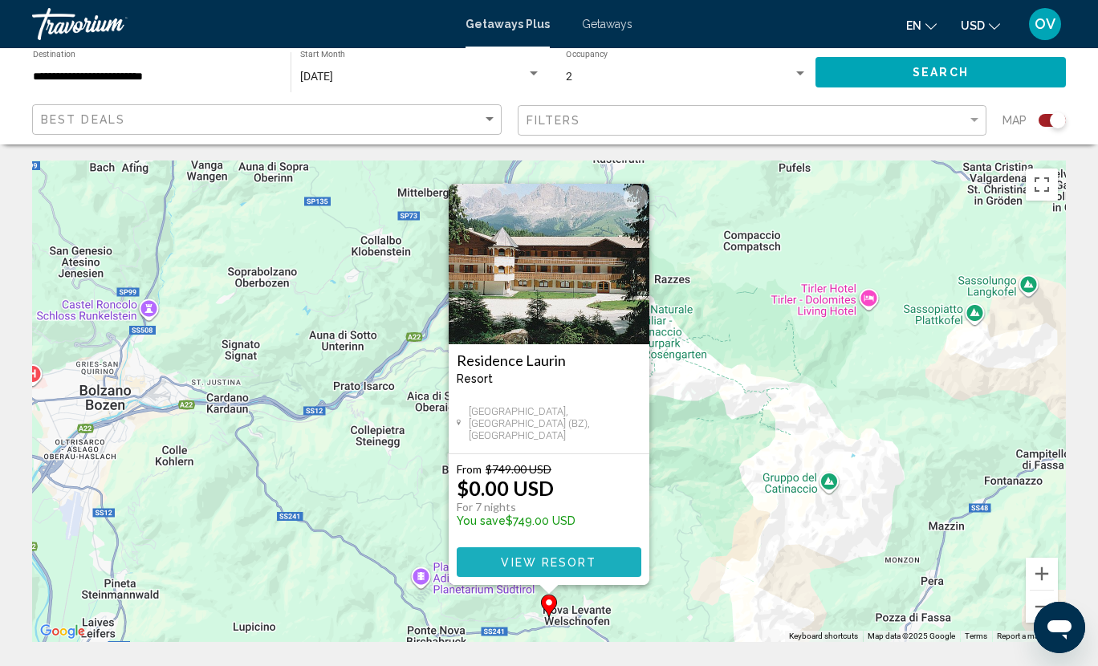
click at [546, 558] on span "View Resort" at bounding box center [548, 562] width 95 height 13
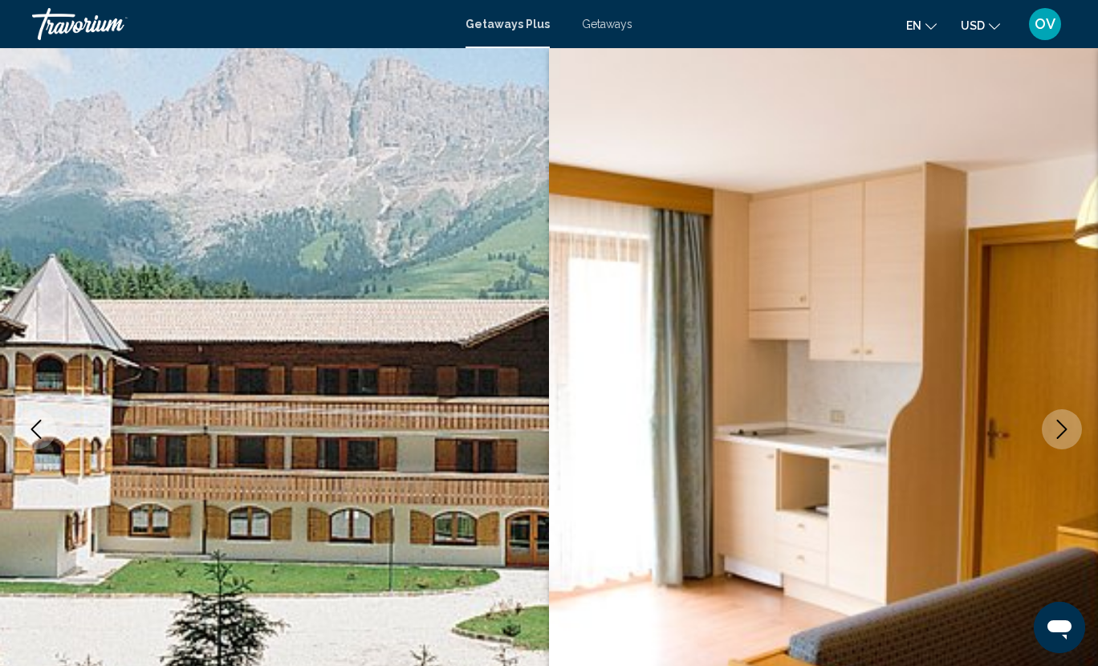
drag, startPoint x: 646, startPoint y: 452, endPoint x: 646, endPoint y: 442, distance: 9.6
drag, startPoint x: 393, startPoint y: 235, endPoint x: 393, endPoint y: 188, distance: 47.3
click at [1060, 432] on icon "Next image" at bounding box center [1061, 429] width 19 height 19
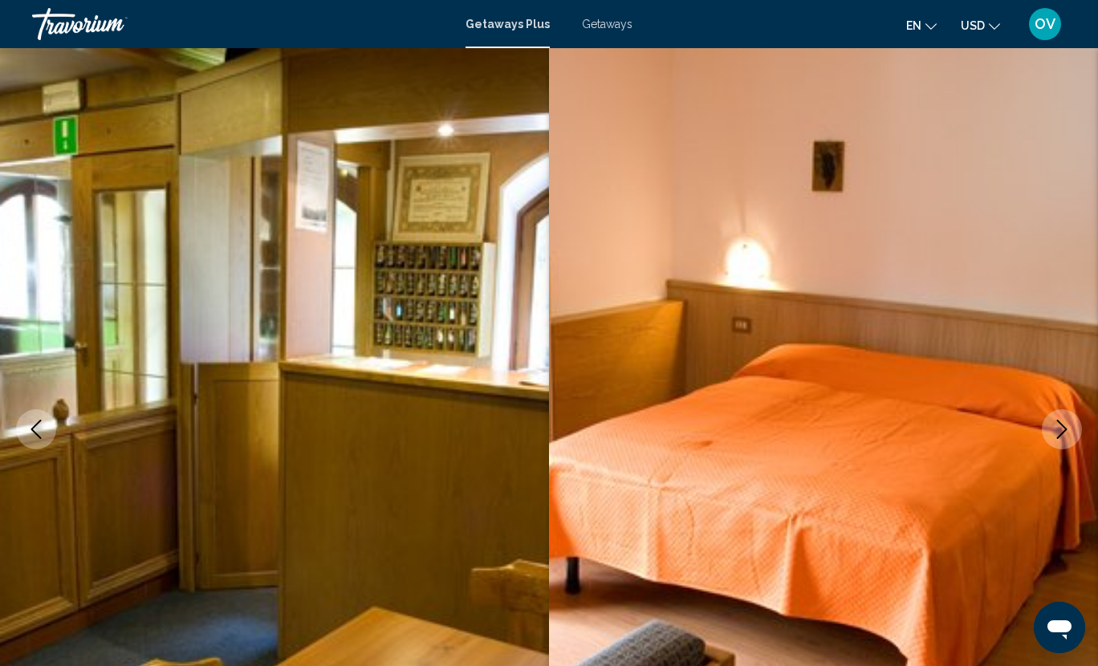
click at [1060, 432] on icon "Next image" at bounding box center [1061, 429] width 19 height 19
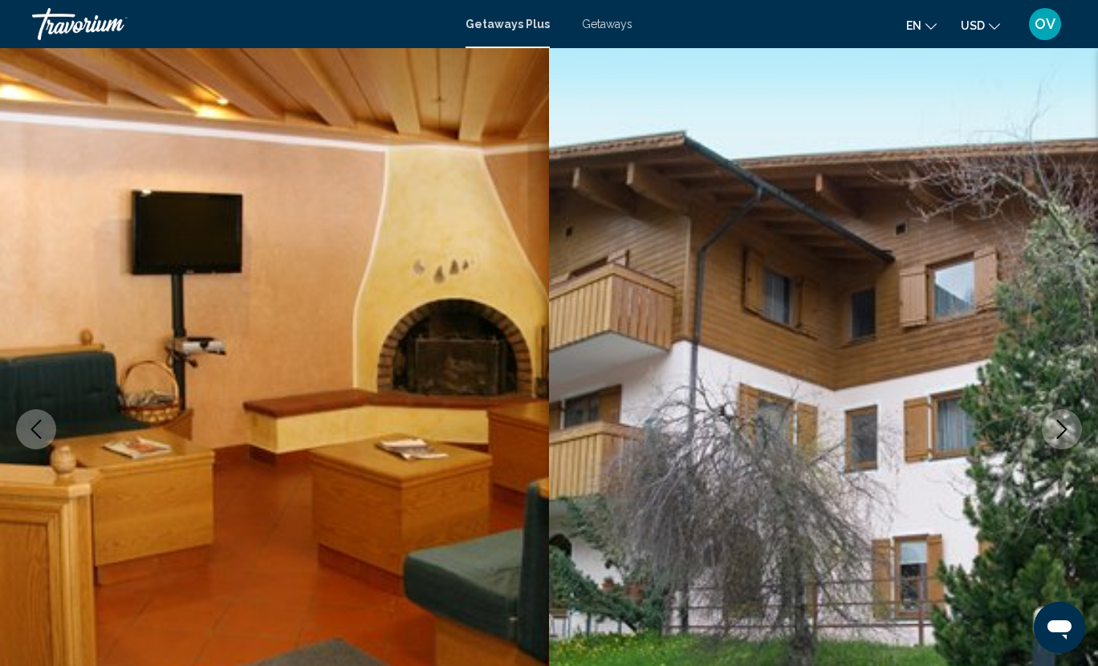
click at [1060, 432] on icon "Next image" at bounding box center [1061, 429] width 19 height 19
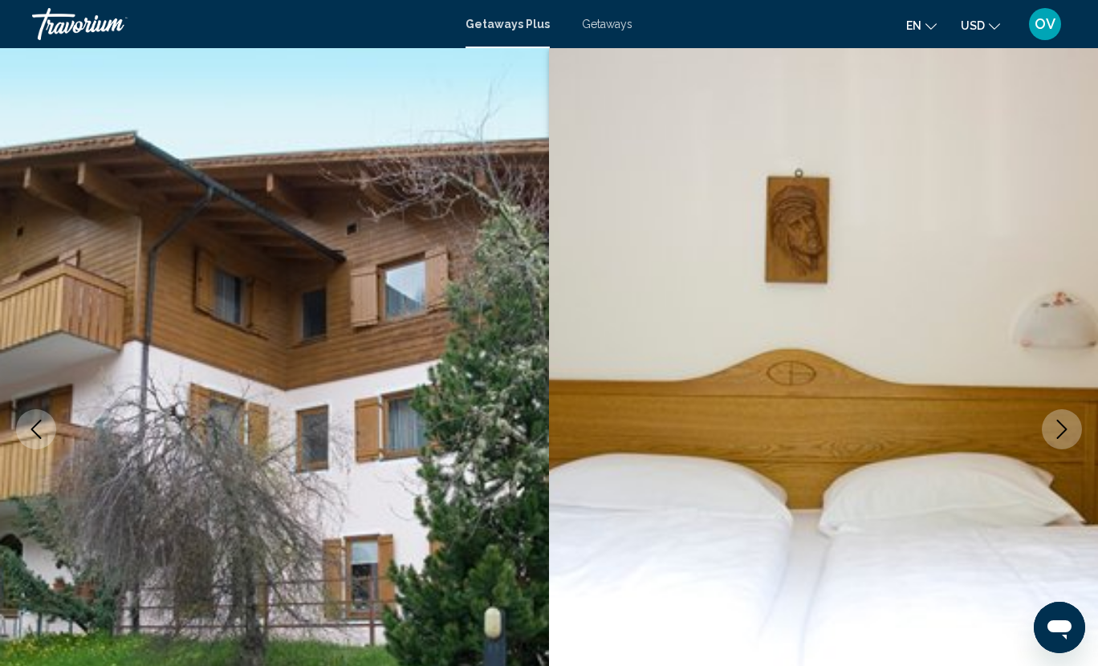
click at [1060, 432] on icon "Next image" at bounding box center [1061, 429] width 19 height 19
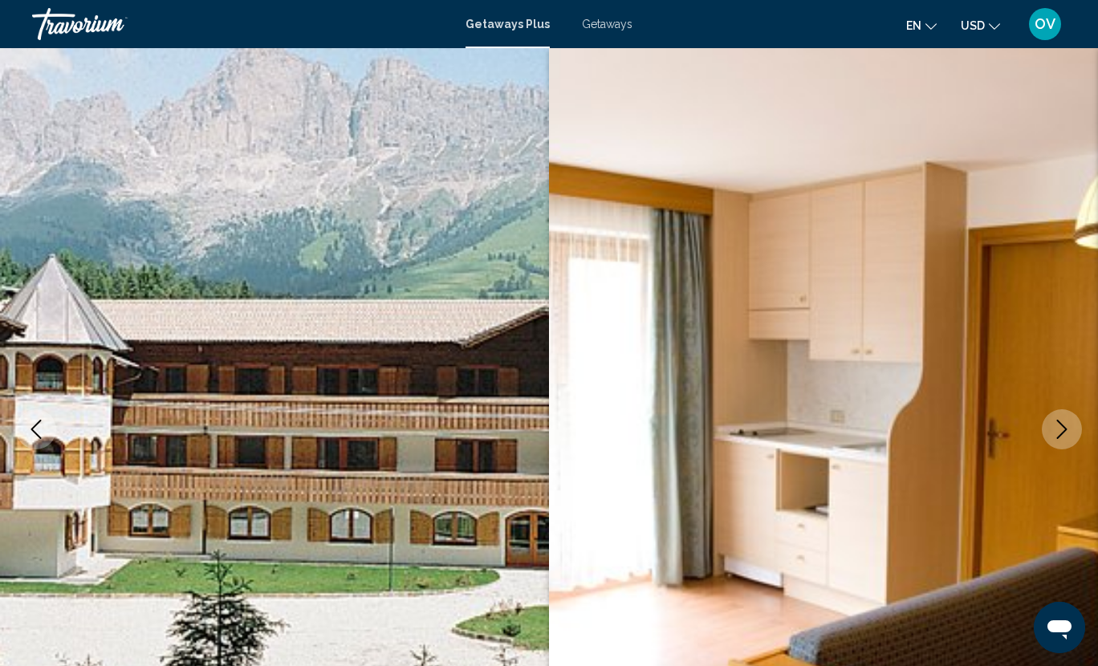
click at [1060, 432] on icon "Next image" at bounding box center [1061, 429] width 19 height 19
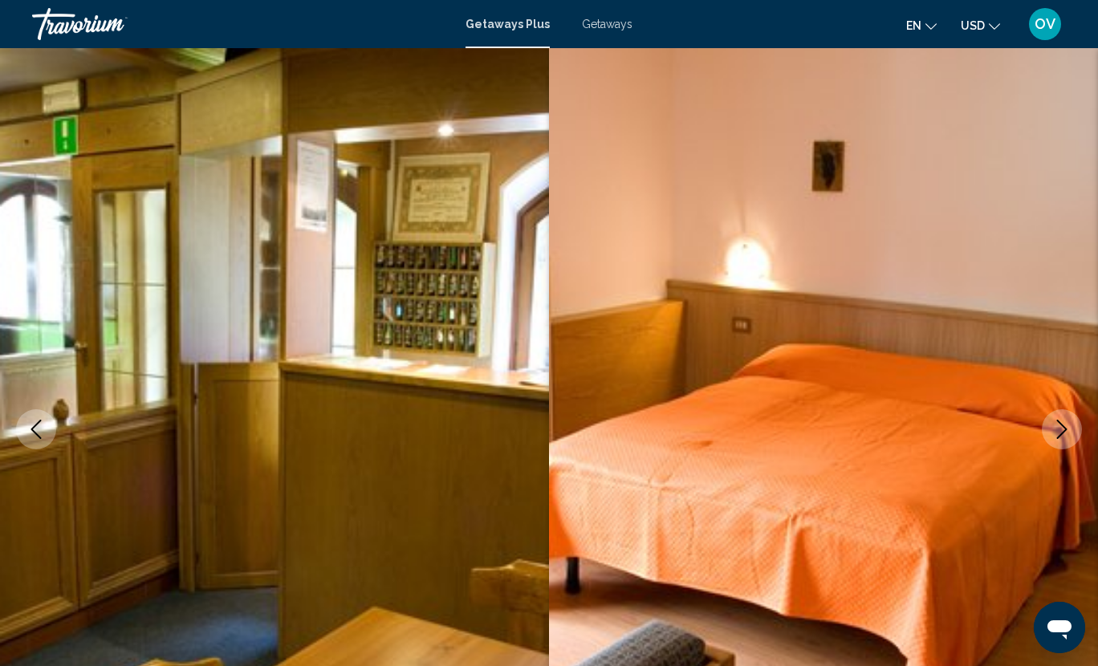
click at [1060, 432] on icon "Next image" at bounding box center [1061, 429] width 19 height 19
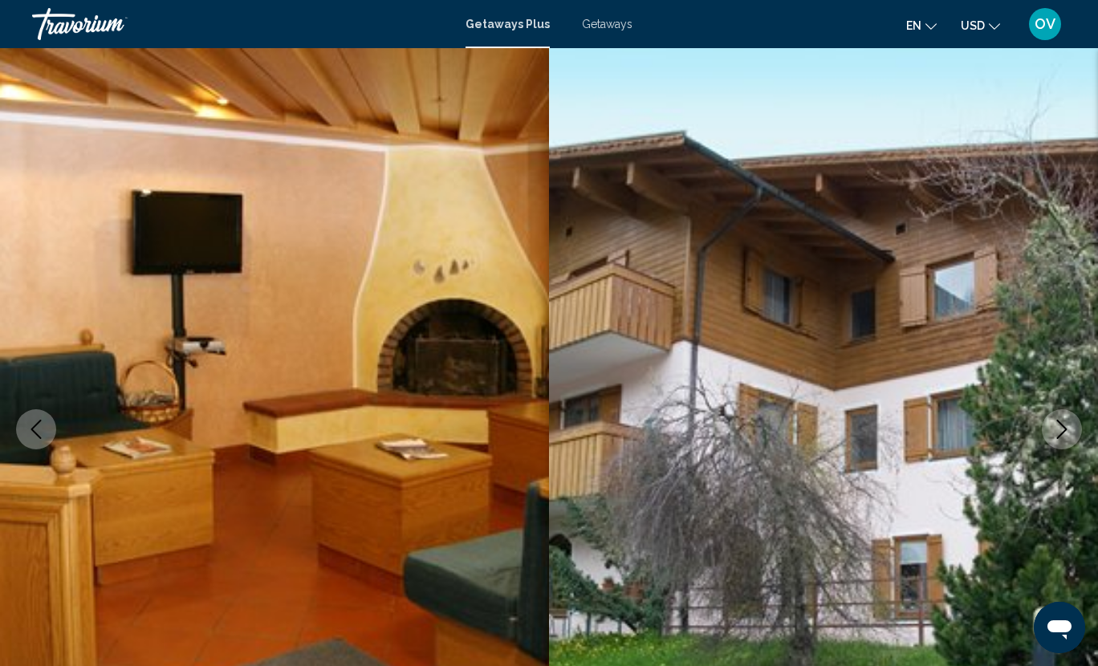
click at [1060, 432] on icon "Next image" at bounding box center [1061, 429] width 19 height 19
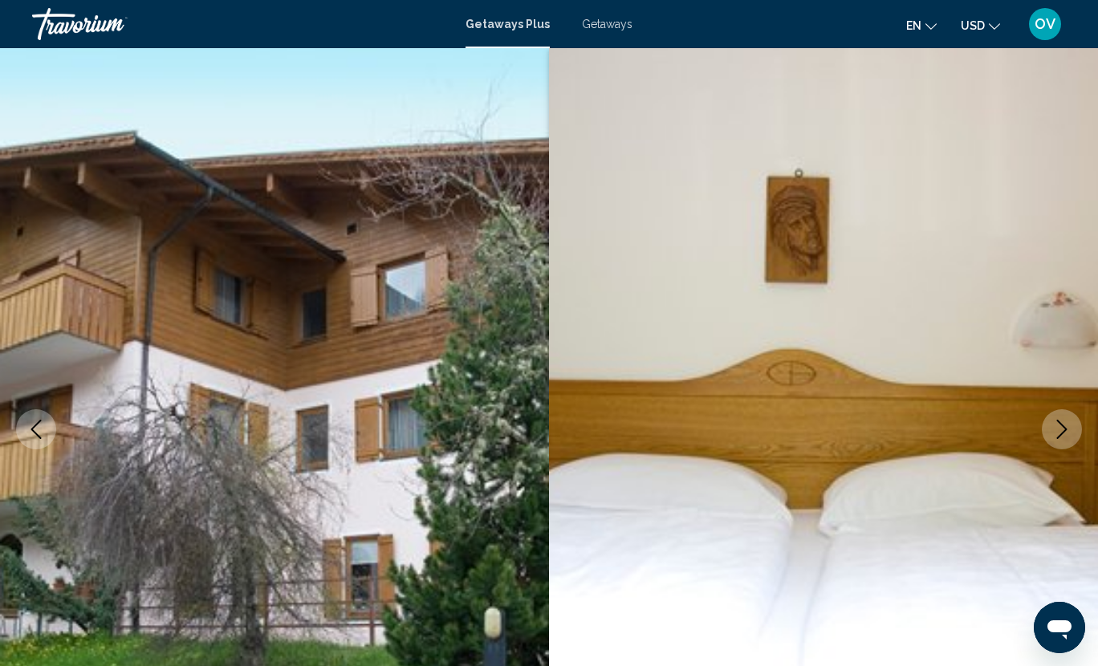
click at [1060, 432] on icon "Next image" at bounding box center [1061, 429] width 19 height 19
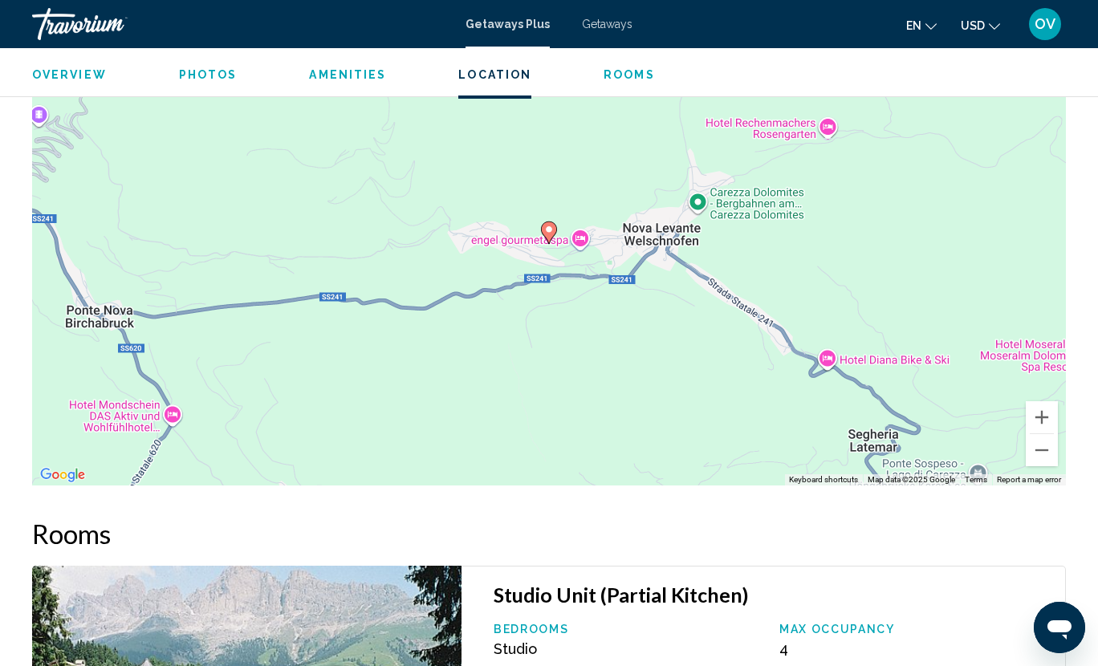
scroll to position [2577, 0]
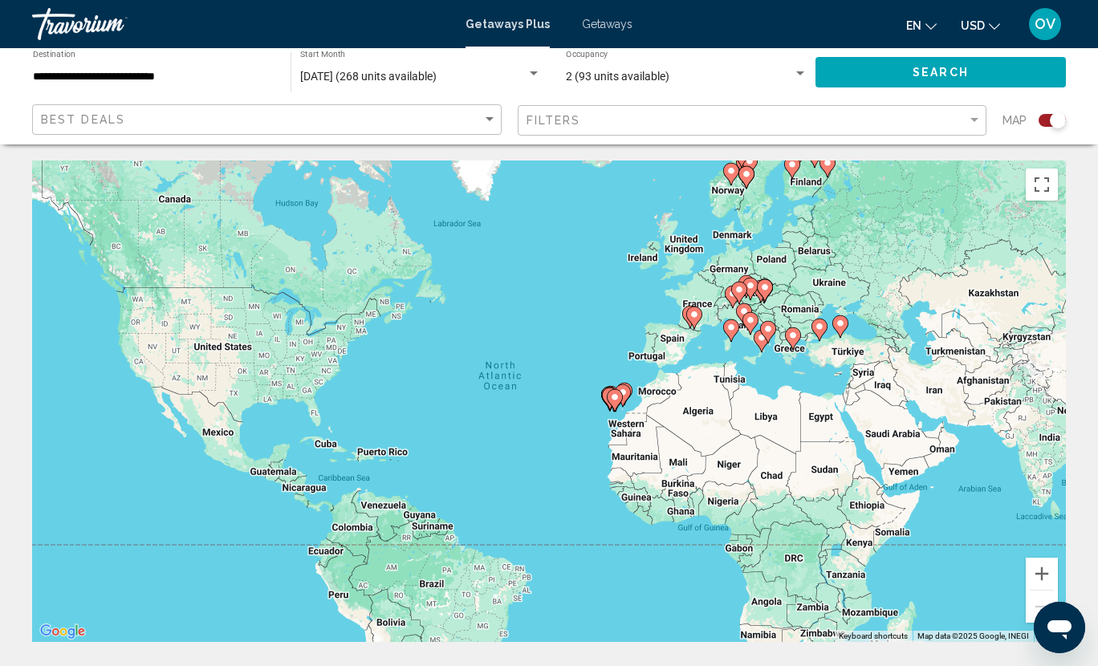
click at [759, 331] on icon "Main content" at bounding box center [761, 341] width 16 height 22
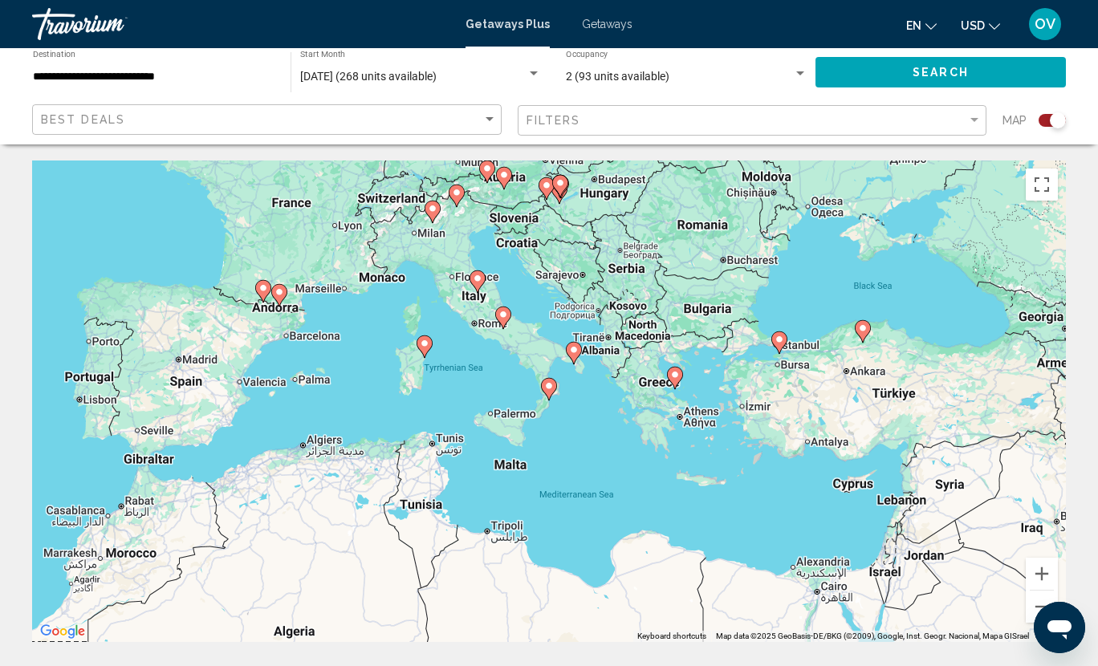
click at [467, 282] on div "To navigate, press the arrow keys. To activate drag with keyboard, press Alt + …" at bounding box center [549, 400] width 1034 height 481
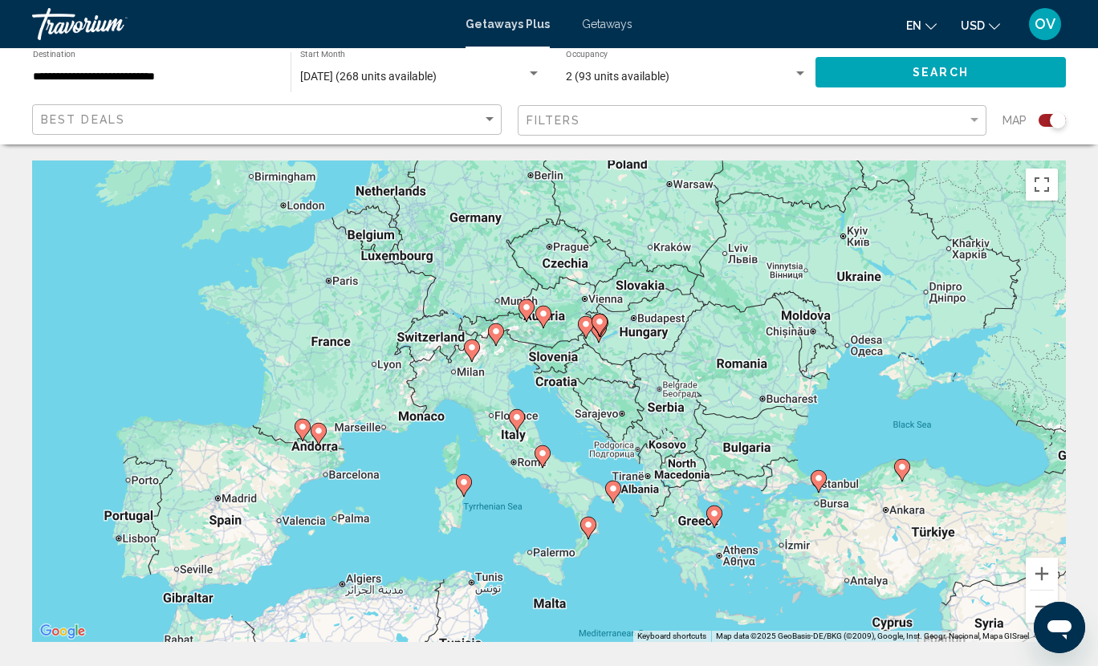
drag, startPoint x: 455, startPoint y: 193, endPoint x: 497, endPoint y: 382, distance: 193.9
click at [497, 336] on image "Main content" at bounding box center [496, 332] width 10 height 10
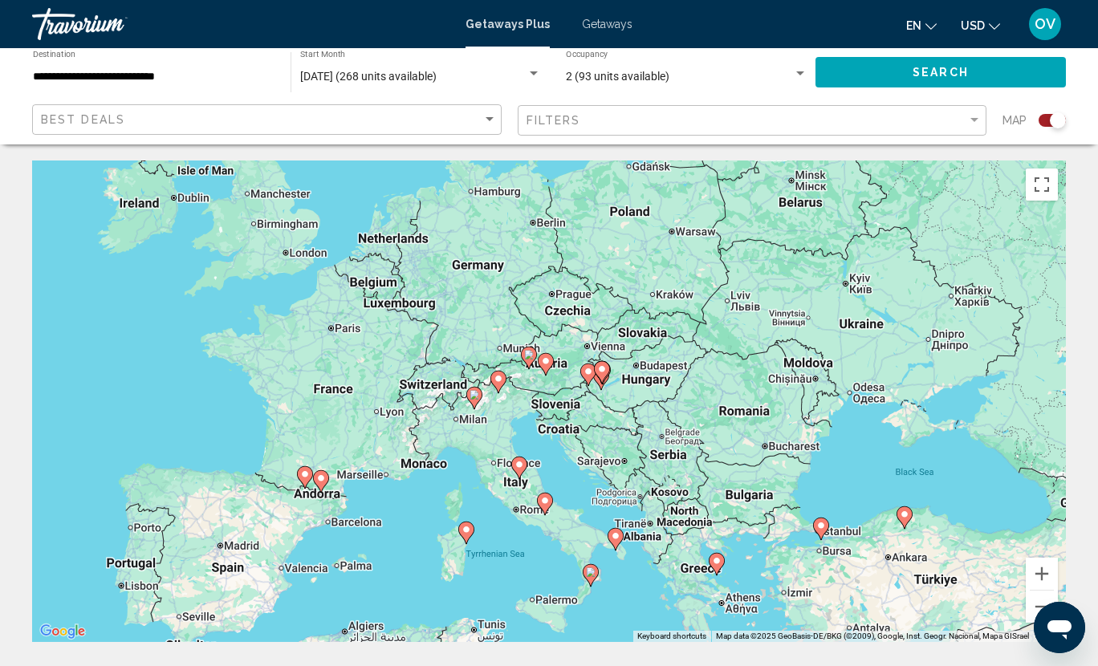
click at [507, 382] on div "To activate drag with keyboard, press Alt + Enter. Once in keyboard drag state,…" at bounding box center [549, 400] width 1034 height 481
click at [506, 402] on div "To activate drag with keyboard, press Alt + Enter. Once in keyboard drag state,…" at bounding box center [549, 400] width 1034 height 481
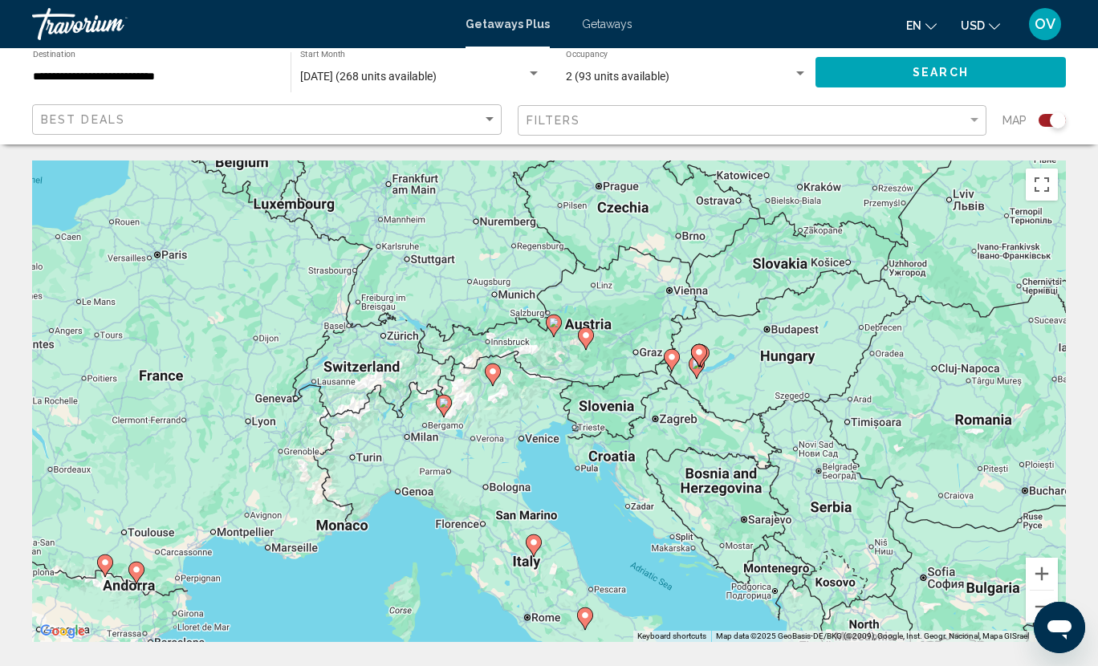
click at [475, 372] on div "To activate drag with keyboard, press Alt + Enter. Once in keyboard drag state,…" at bounding box center [549, 400] width 1034 height 481
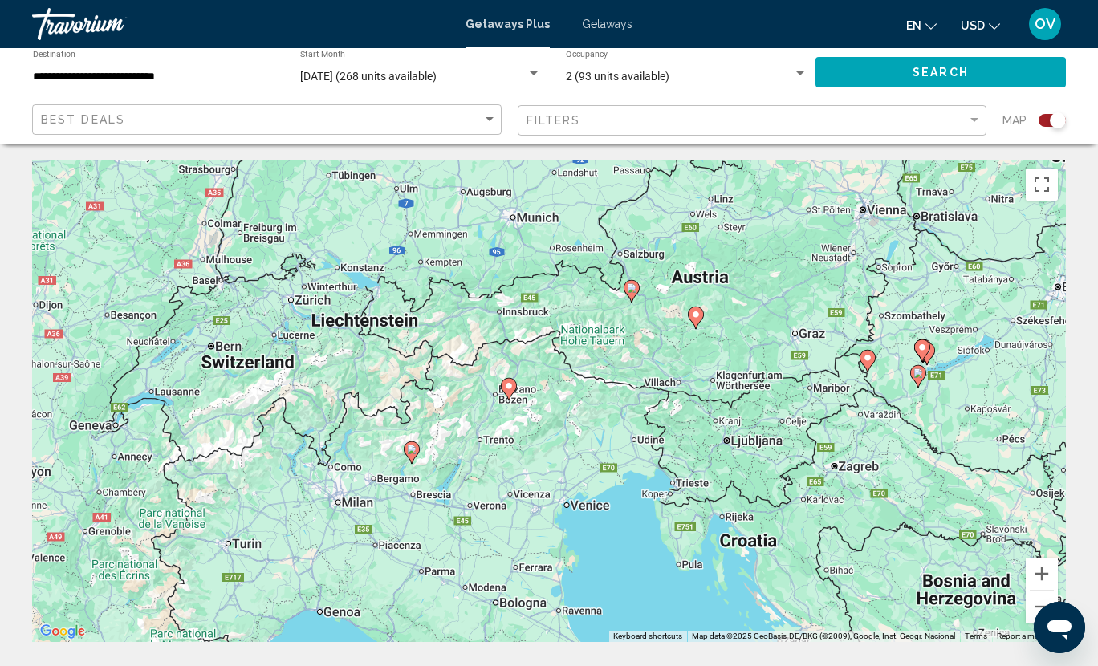
click at [454, 387] on div "To activate drag with keyboard, press Alt + Enter. Once in keyboard drag state,…" at bounding box center [549, 400] width 1034 height 481
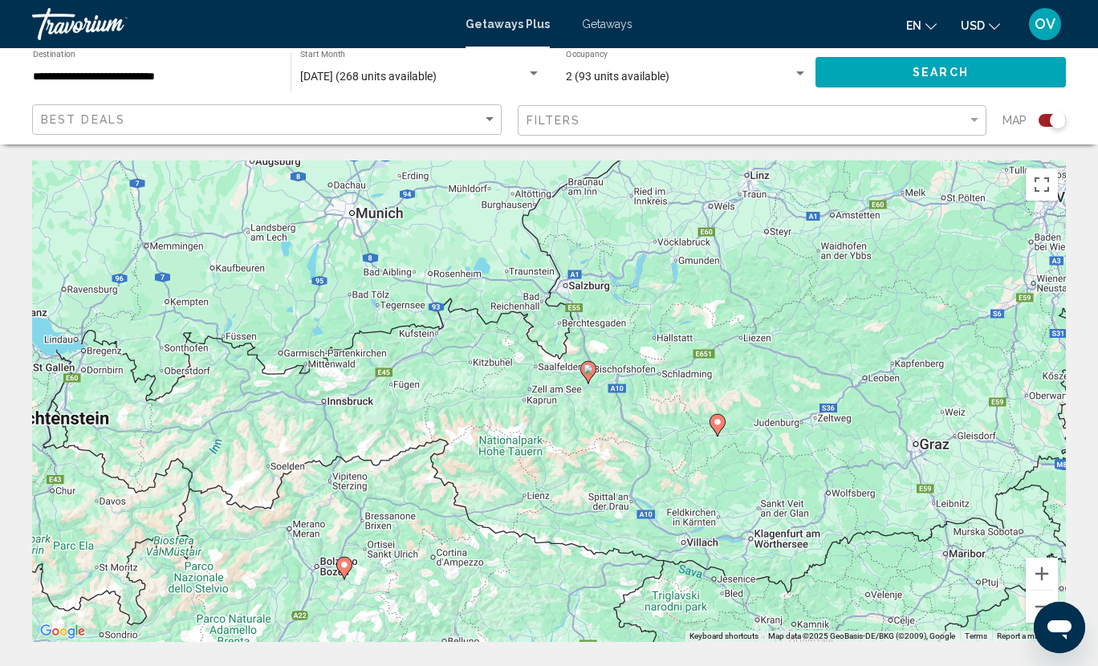
drag, startPoint x: 721, startPoint y: 370, endPoint x: 497, endPoint y: 534, distance: 277.2
click at [497, 534] on div "To activate drag with keyboard, press Alt + Enter. Once in keyboard drag state,…" at bounding box center [549, 400] width 1034 height 481
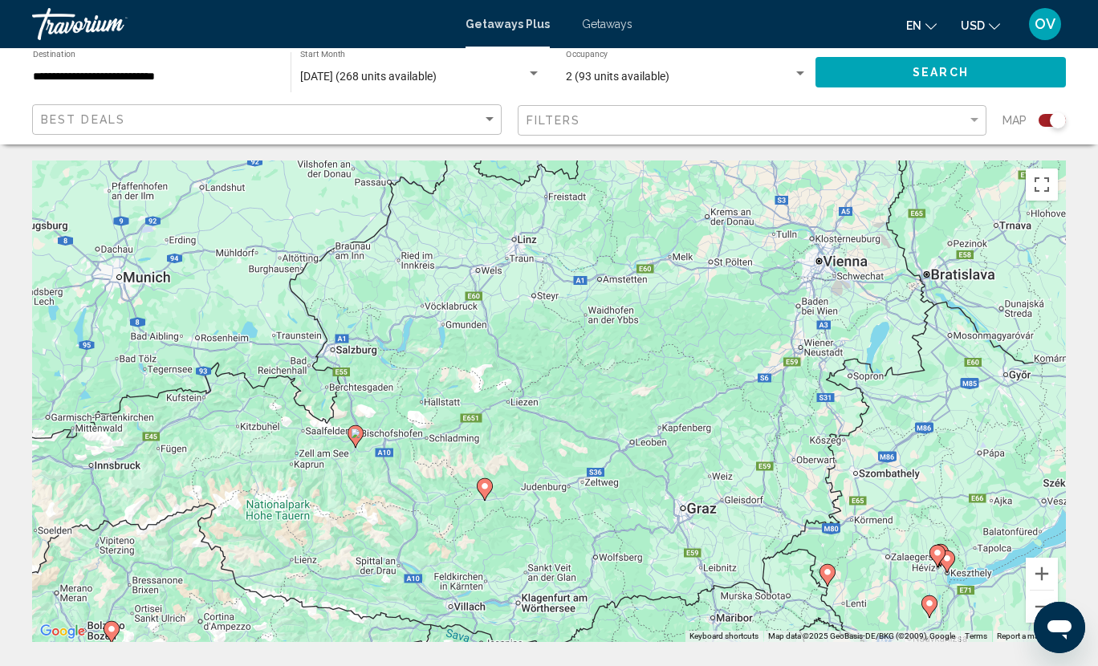
drag, startPoint x: 619, startPoint y: 285, endPoint x: 384, endPoint y: 349, distance: 242.9
click at [384, 349] on div "To activate drag with keyboard, press Alt + Enter. Once in keyboard drag state,…" at bounding box center [549, 400] width 1034 height 481
click at [343, 347] on div "To activate drag with keyboard, press Alt + Enter. Once in keyboard drag state,…" at bounding box center [549, 400] width 1034 height 481
click at [341, 350] on div "To activate drag with keyboard, press Alt + Enter. Once in keyboard drag state,…" at bounding box center [549, 400] width 1034 height 481
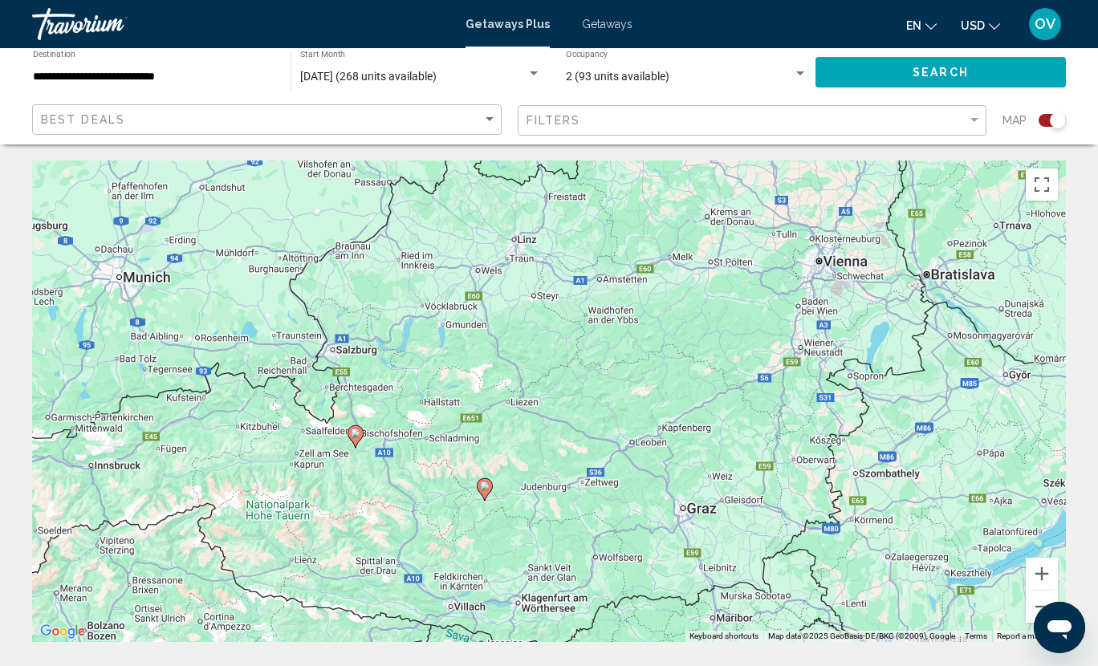
click at [341, 350] on div "To activate drag with keyboard, press Alt + Enter. Once in keyboard drag state,…" at bounding box center [549, 400] width 1034 height 481
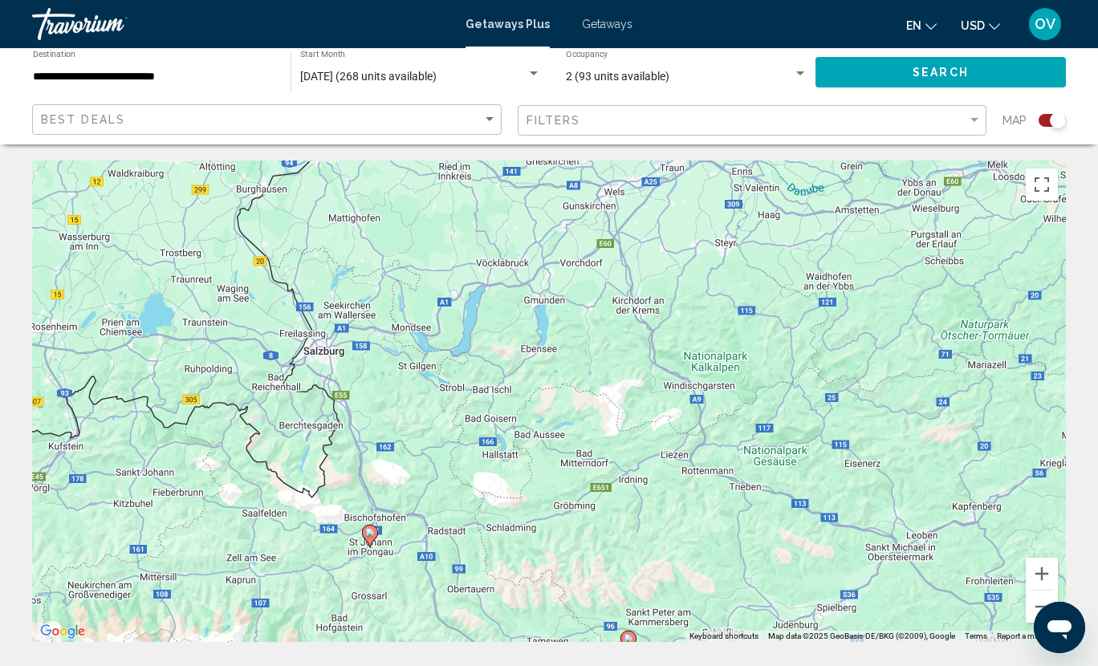
click at [326, 355] on div "To activate drag with keyboard, press Alt + Enter. Once in keyboard drag state,…" at bounding box center [549, 400] width 1034 height 481
click at [327, 349] on div "To activate drag with keyboard, press Alt + Enter. Once in keyboard drag state,…" at bounding box center [549, 400] width 1034 height 481
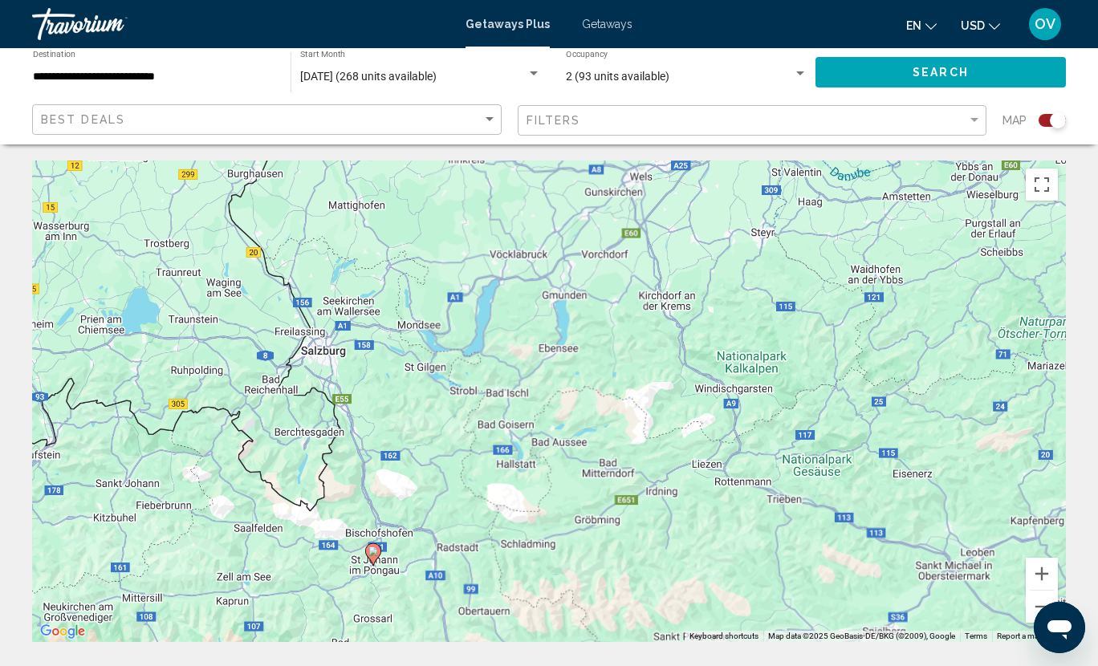
click at [327, 349] on div "To activate drag with keyboard, press Alt + Enter. Once in keyboard drag state,…" at bounding box center [549, 400] width 1034 height 481
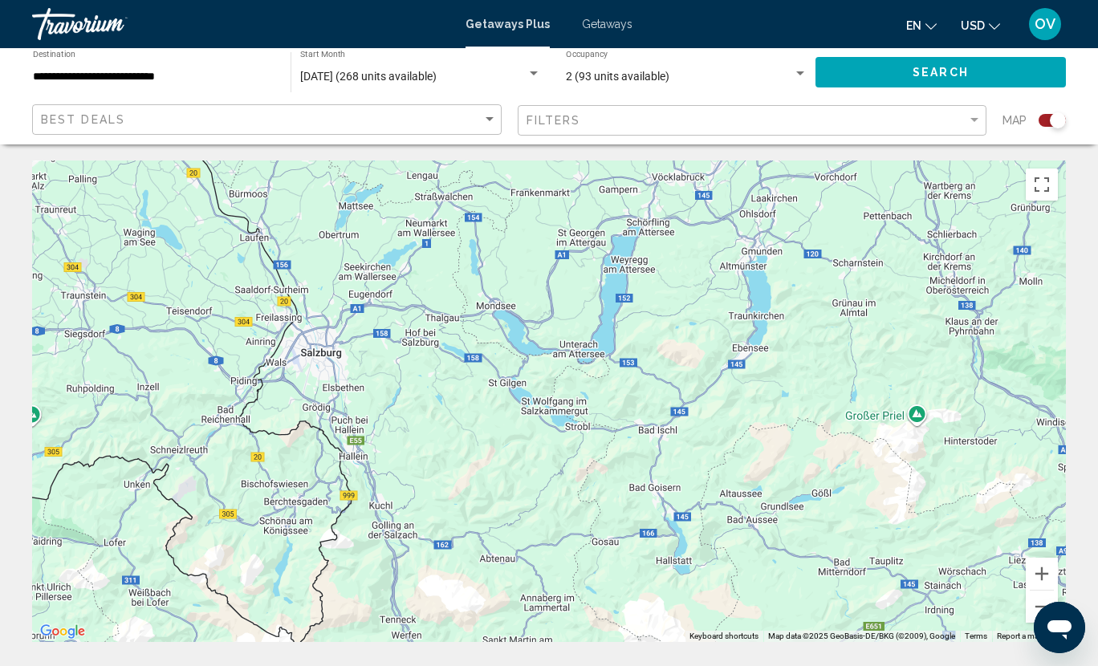
click at [320, 338] on div "To activate drag with keyboard, press Alt + Enter. Once in keyboard drag state,…" at bounding box center [549, 400] width 1034 height 481
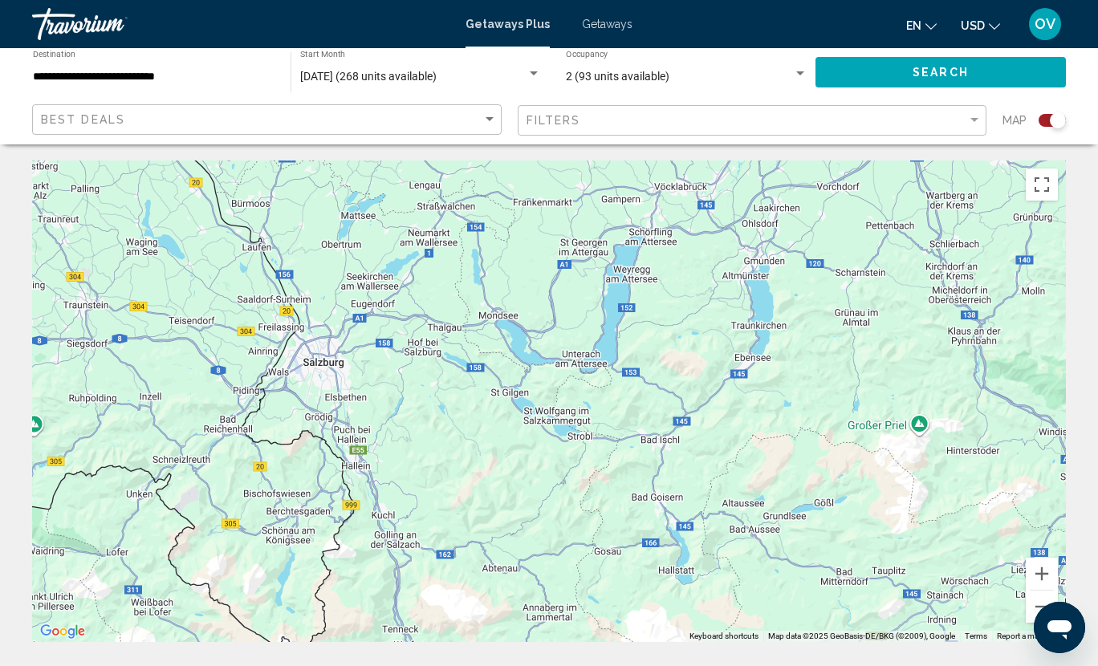
drag, startPoint x: 406, startPoint y: 423, endPoint x: 408, endPoint y: 431, distance: 8.4
click at [408, 431] on div "To activate drag with keyboard, press Alt + Enter. Once in keyboard drag state,…" at bounding box center [549, 400] width 1034 height 481
click at [311, 330] on div "To activate drag with keyboard, press Alt + Enter. Once in keyboard drag state,…" at bounding box center [549, 400] width 1034 height 481
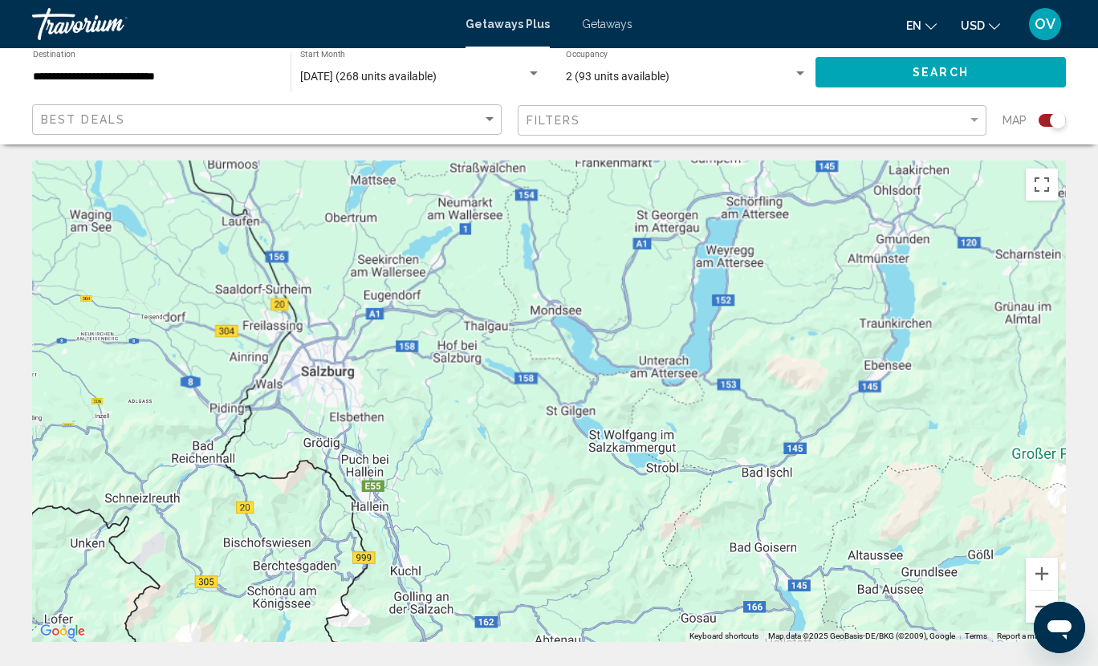
click at [311, 330] on div "Main content" at bounding box center [549, 400] width 1034 height 481
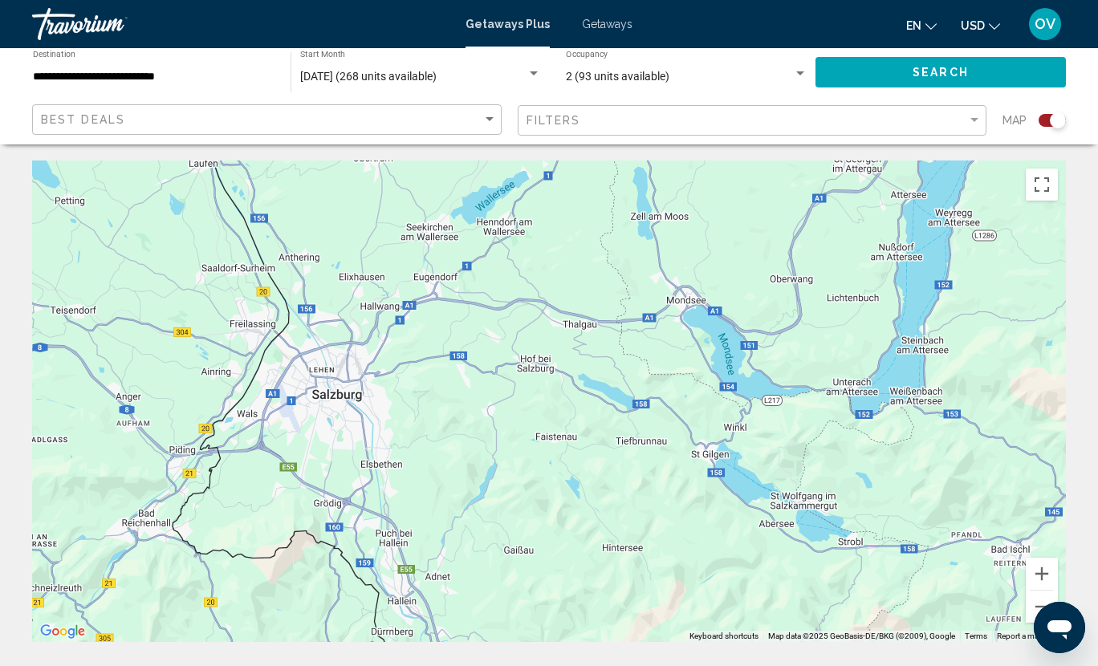
click at [311, 330] on div "Main content" at bounding box center [549, 400] width 1034 height 481
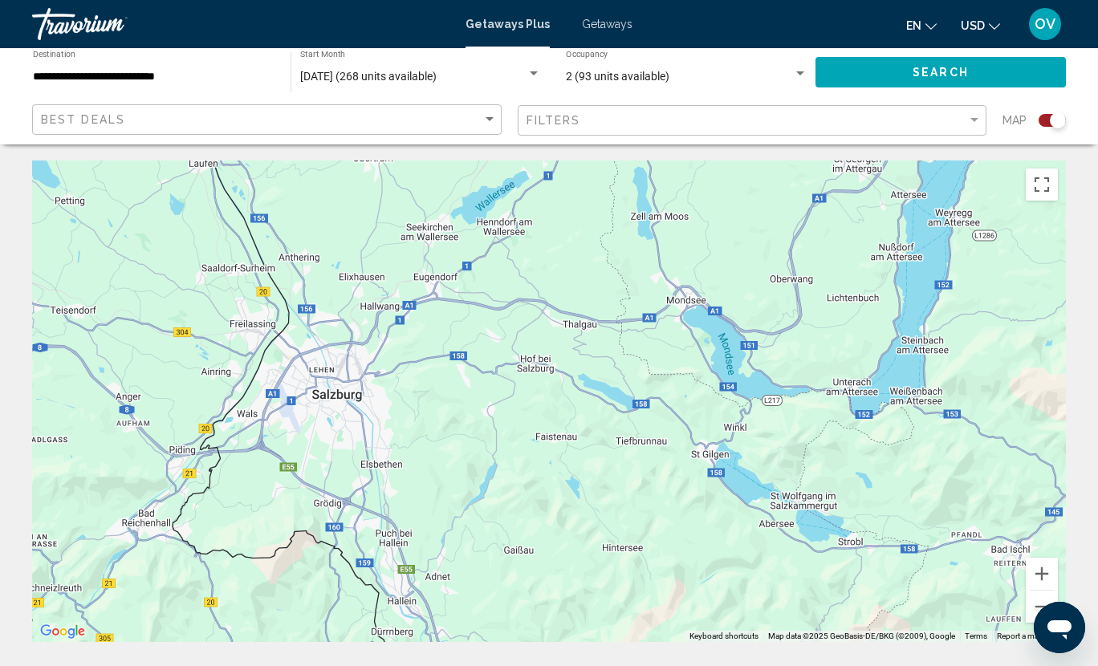
click at [334, 395] on div "Main content" at bounding box center [549, 400] width 1034 height 481
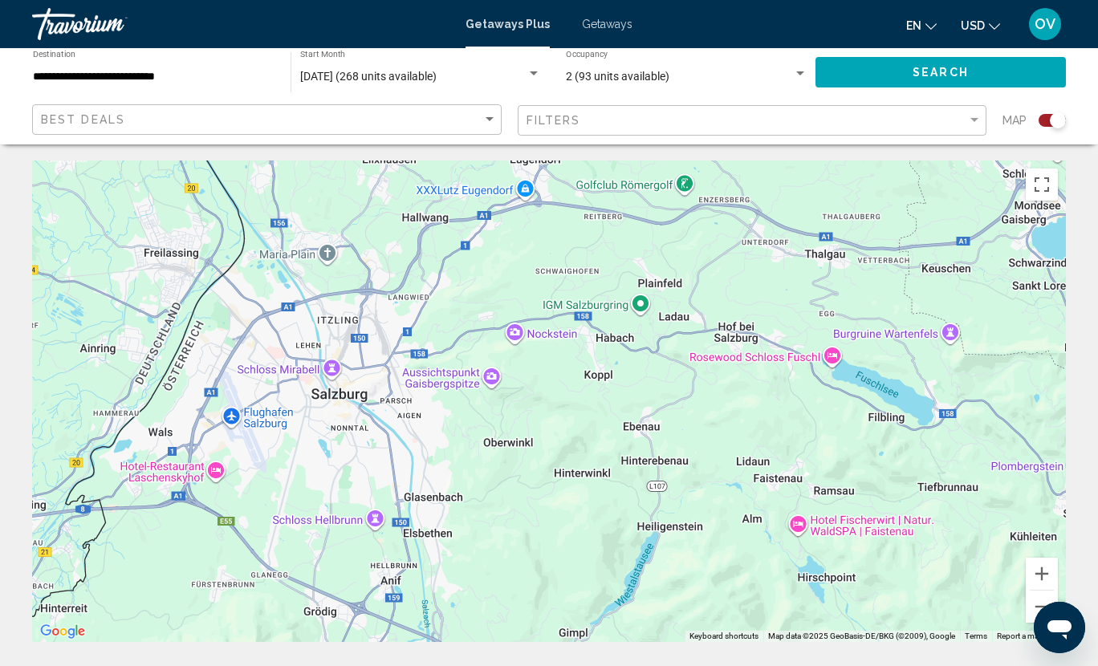
click at [334, 395] on div "Main content" at bounding box center [549, 400] width 1034 height 481
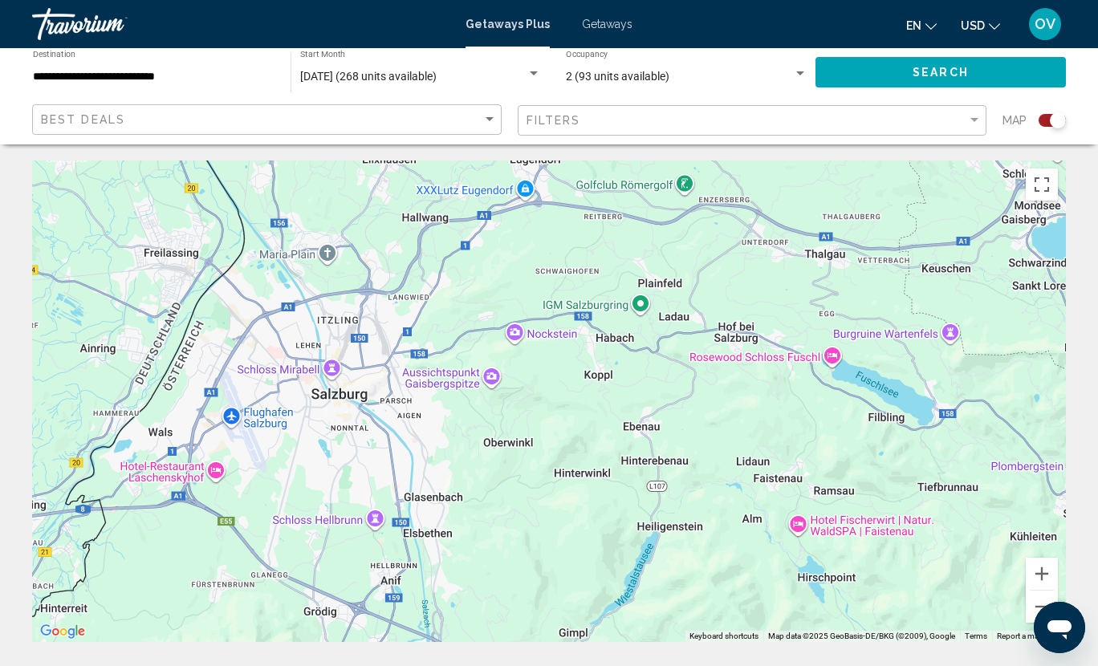
click at [334, 395] on div "Main content" at bounding box center [549, 400] width 1034 height 481
